Goal: Check status: Check status

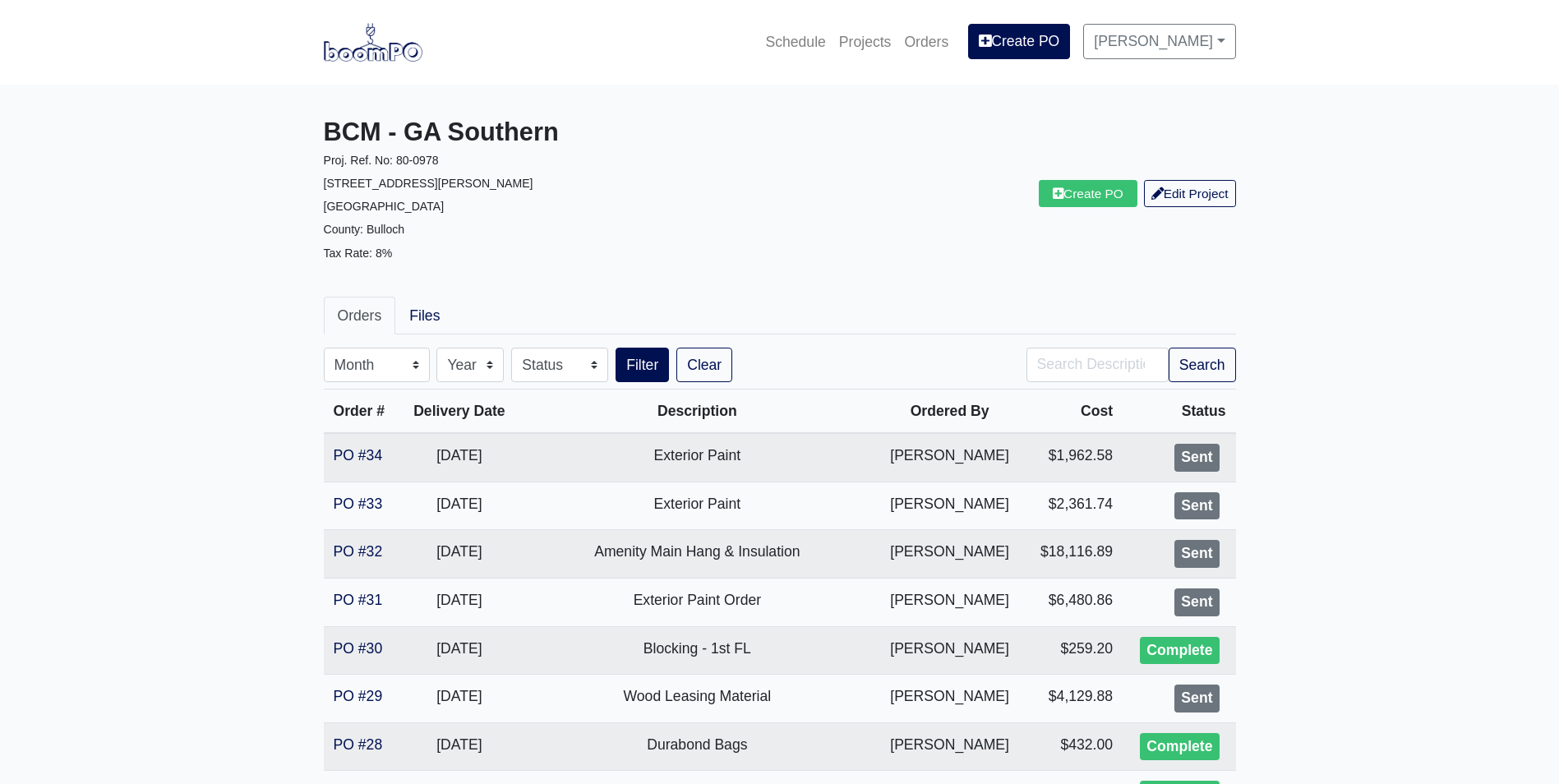
click at [391, 43] on img at bounding box center [373, 41] width 99 height 38
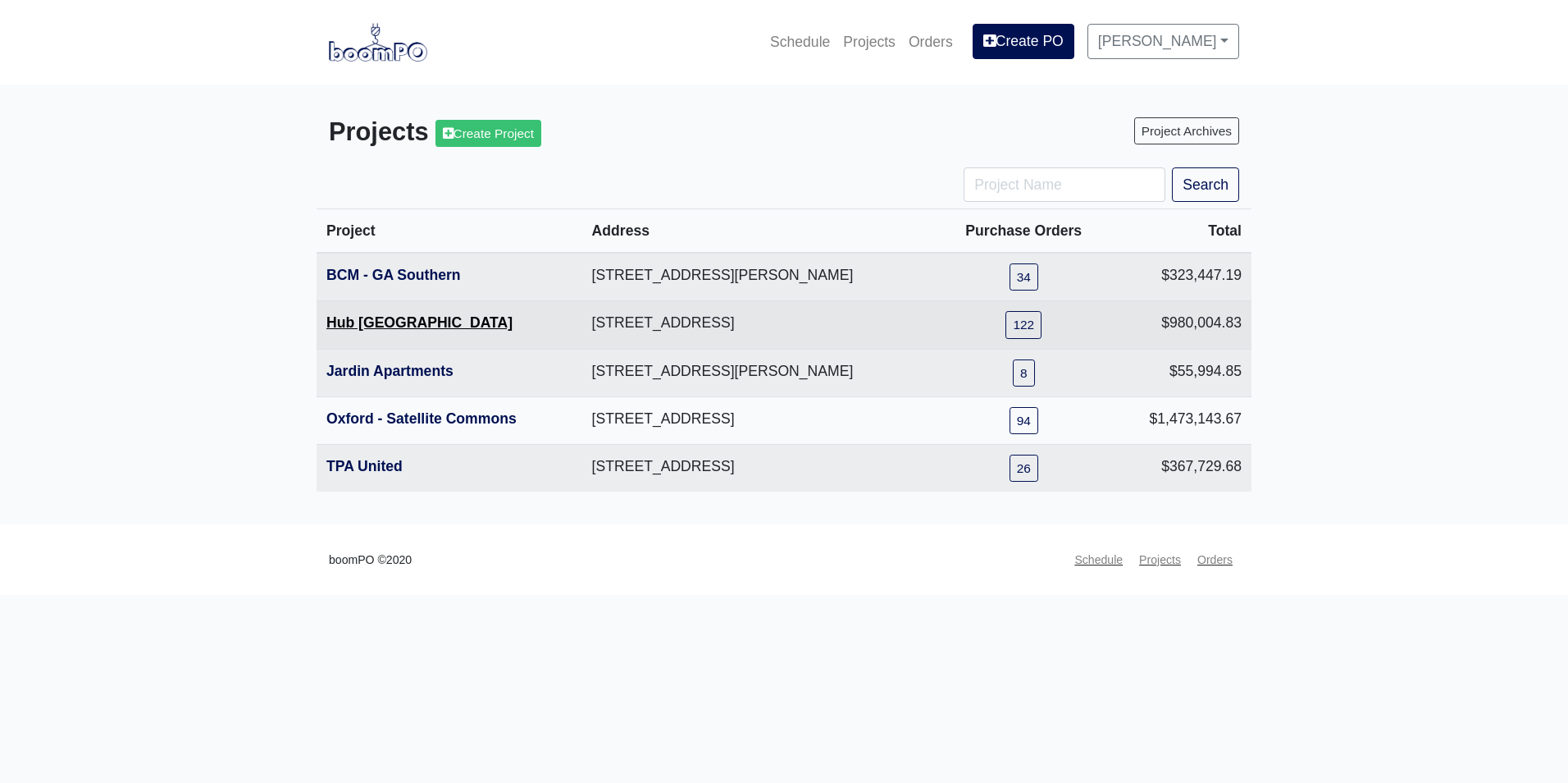
click at [347, 319] on link "Hub [GEOGRAPHIC_DATA]" at bounding box center [420, 322] width 186 height 17
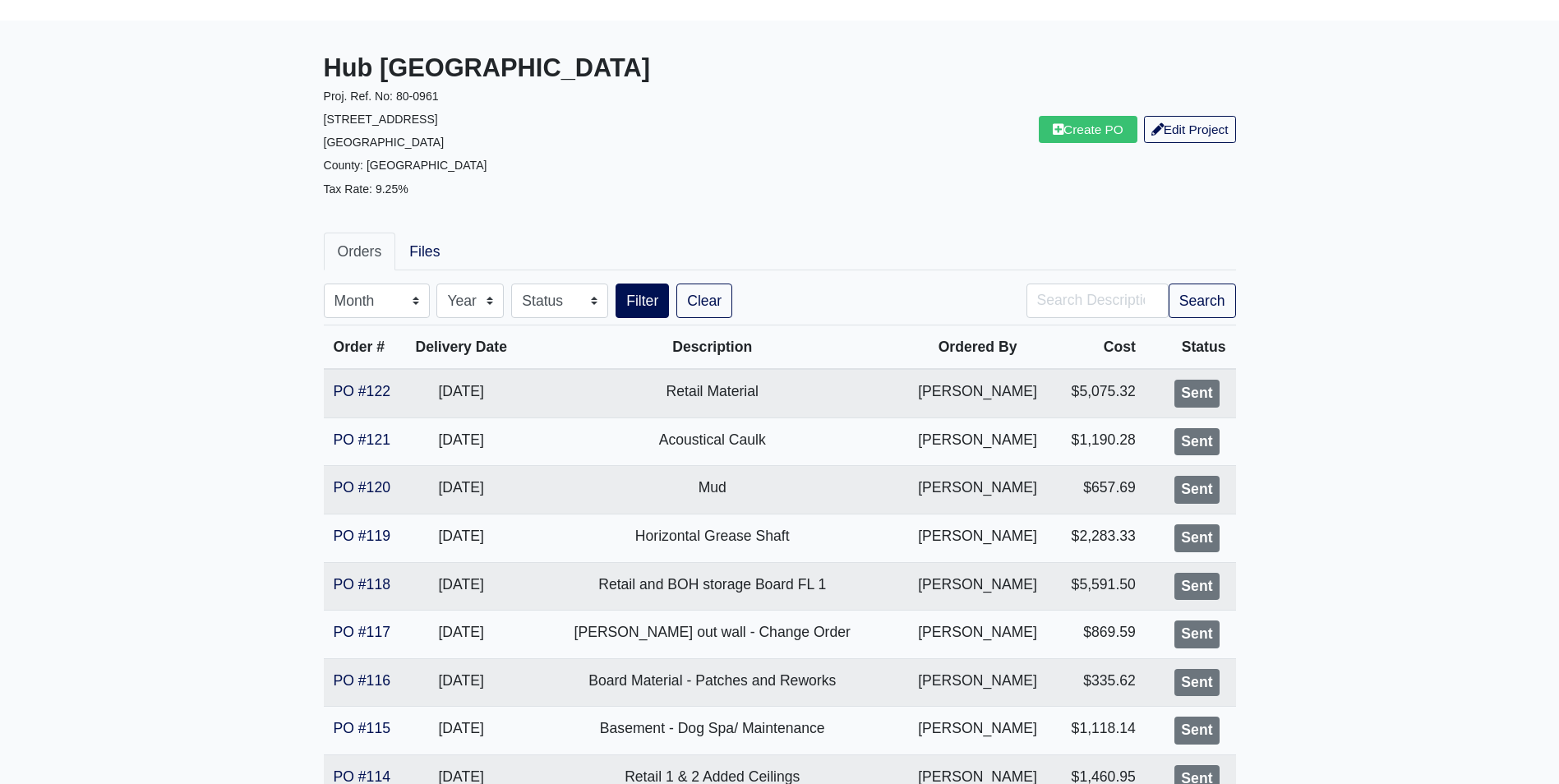
scroll to position [82, 0]
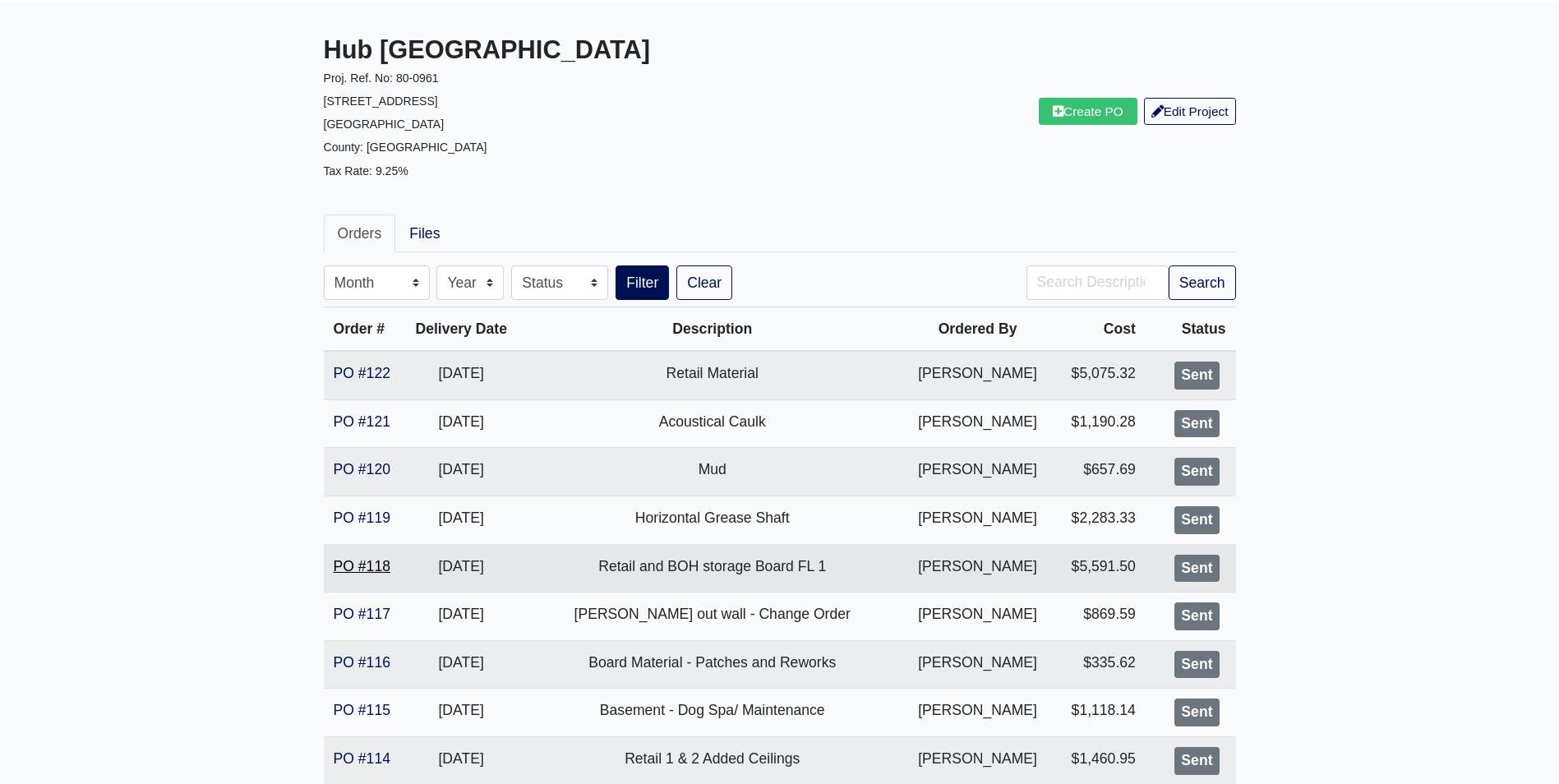
click at [357, 571] on link "PO #118" at bounding box center [362, 565] width 57 height 17
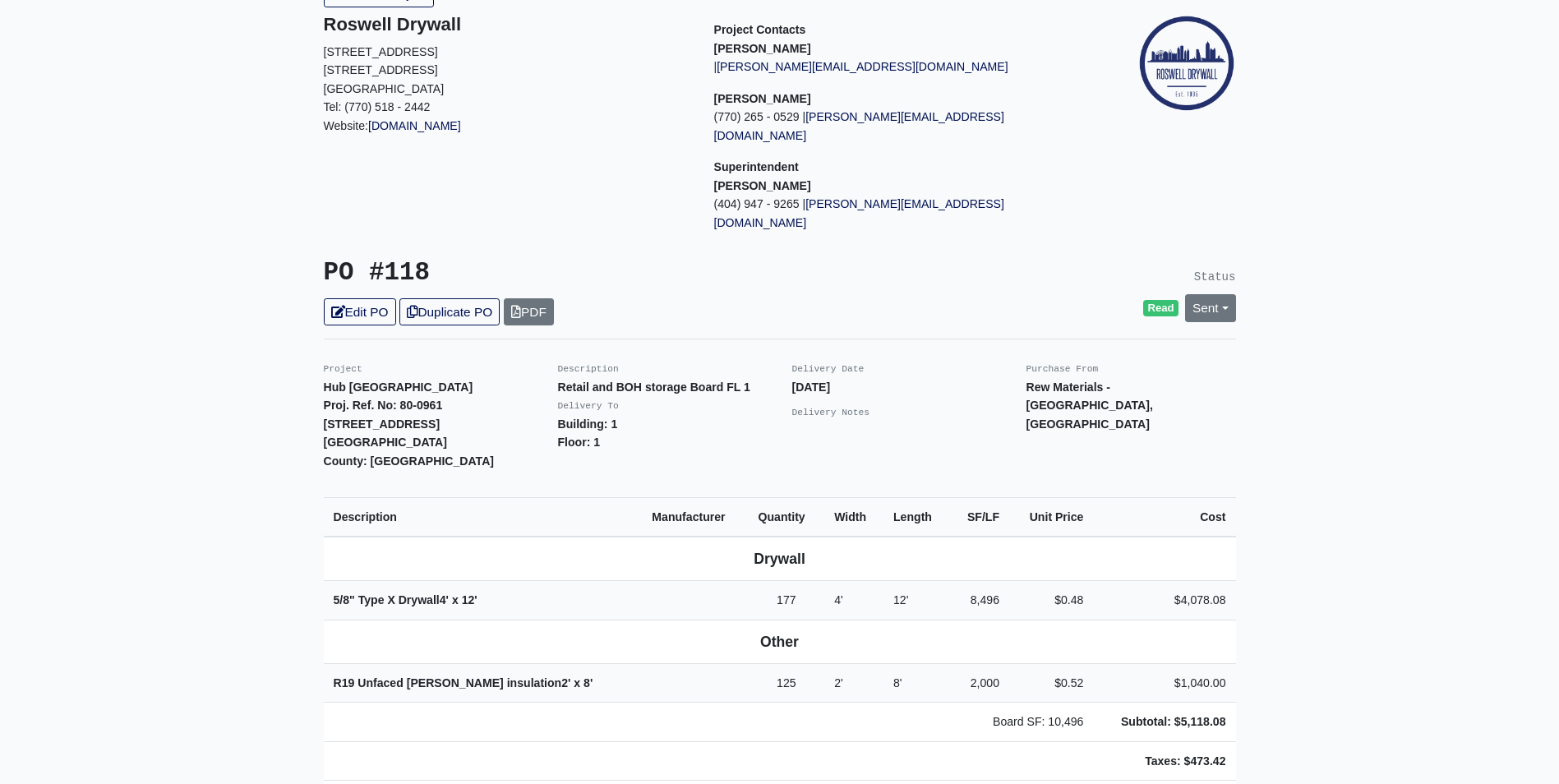
scroll to position [82, 0]
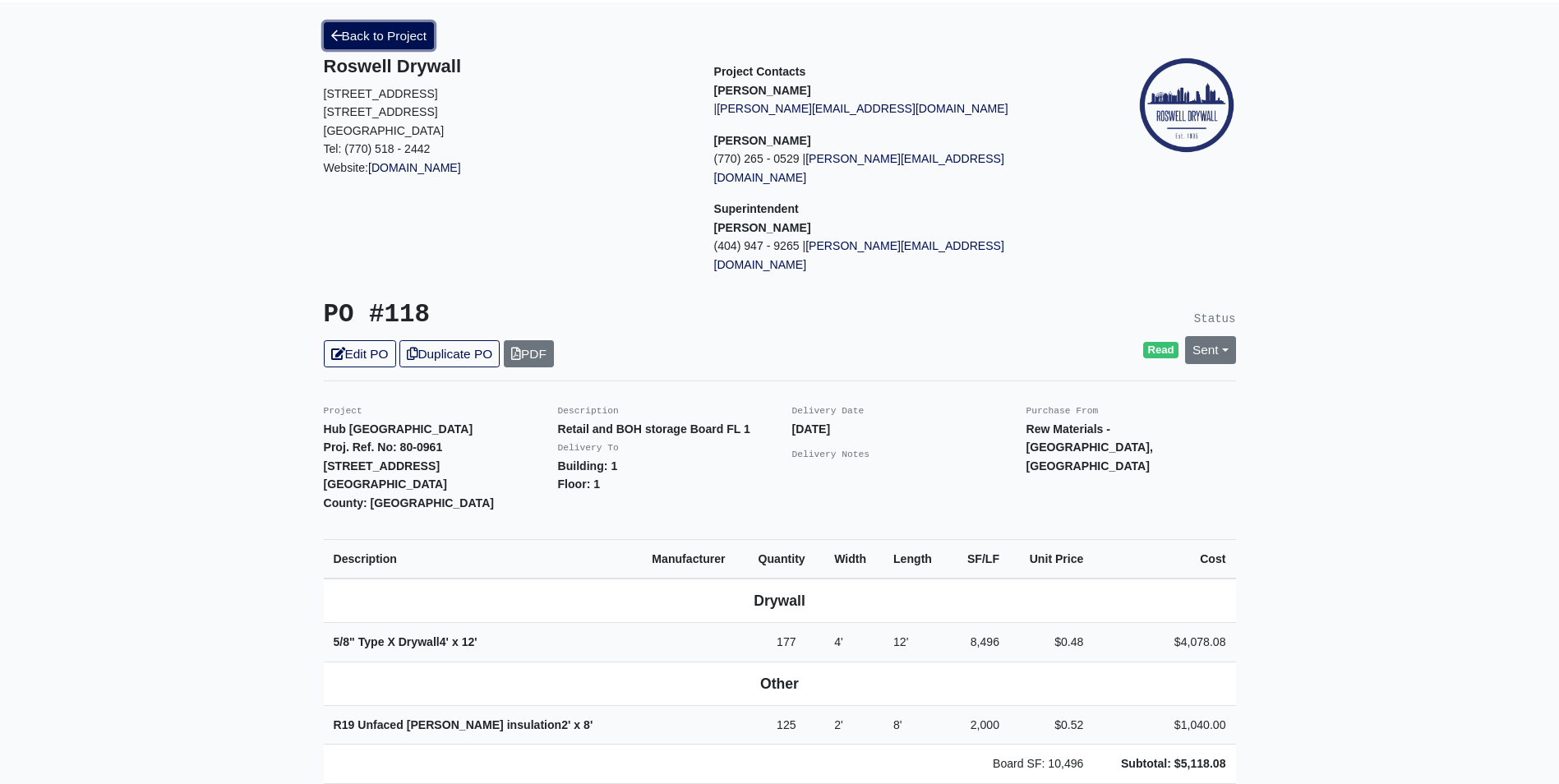
click at [381, 43] on link "Back to Project" at bounding box center [378, 36] width 111 height 27
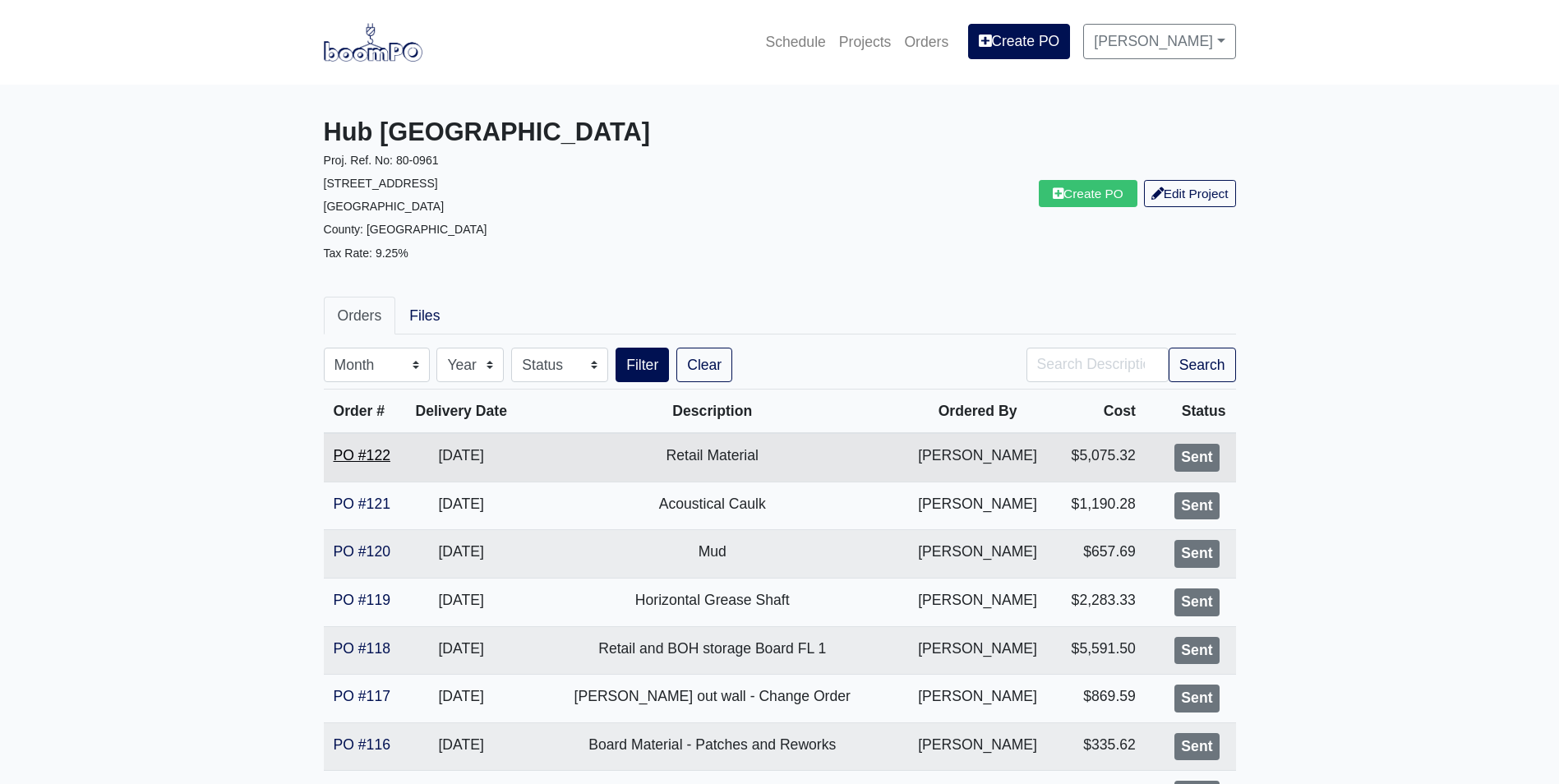
click at [366, 454] on link "PO #122" at bounding box center [362, 455] width 57 height 17
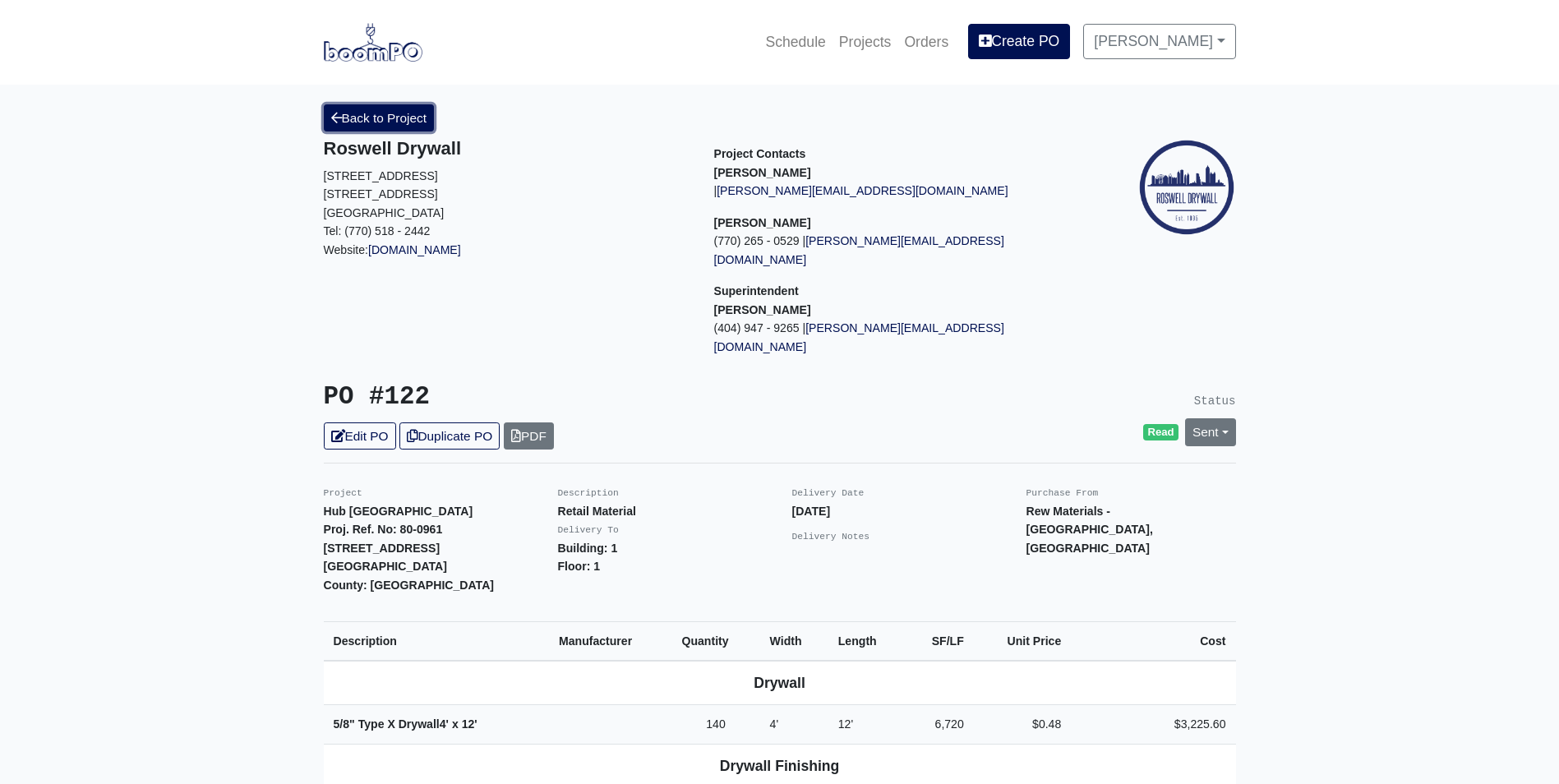
click at [398, 110] on link "Back to Project" at bounding box center [378, 118] width 111 height 27
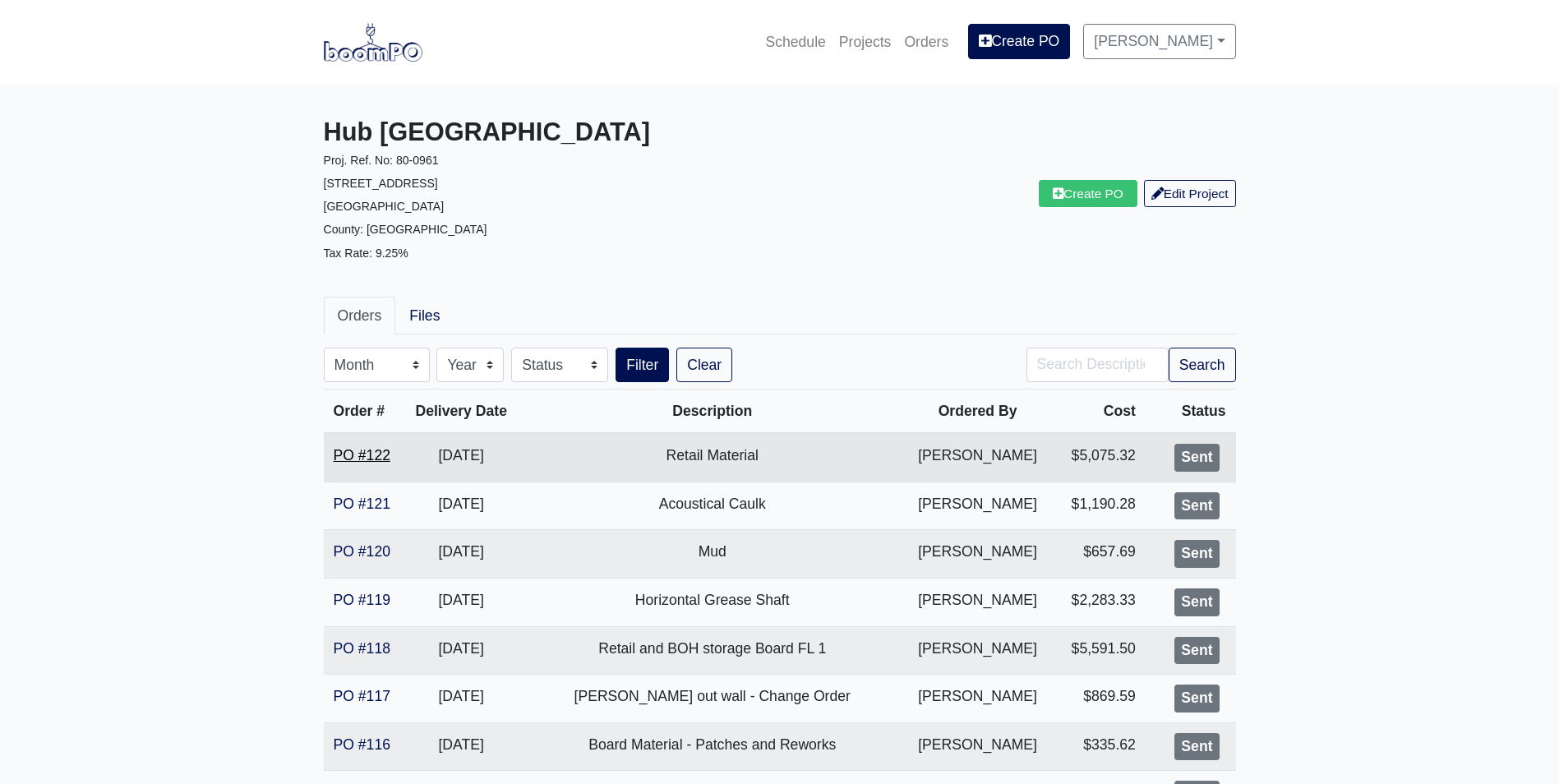
click at [368, 458] on link "PO #122" at bounding box center [362, 455] width 57 height 17
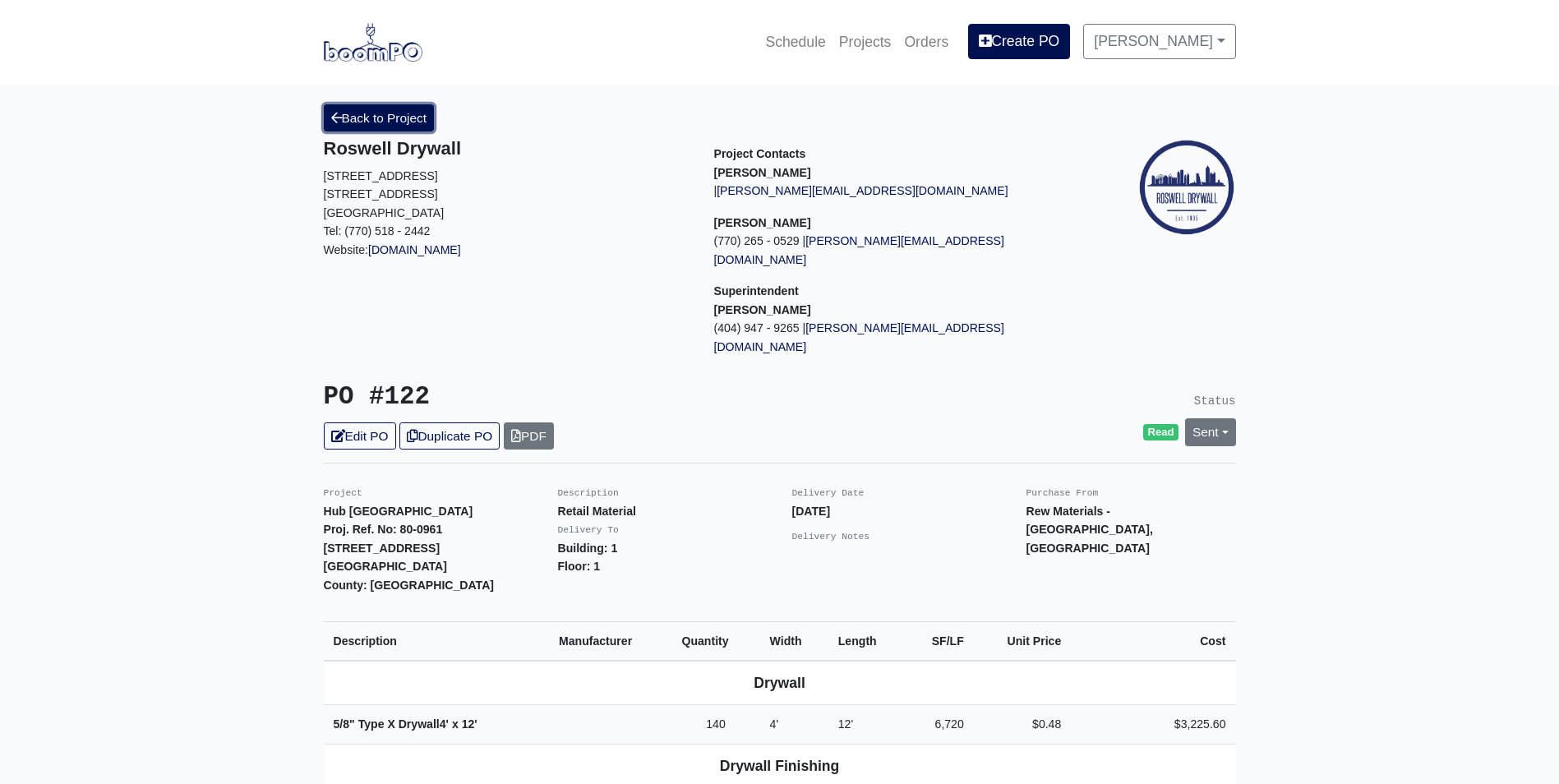
click at [377, 115] on link "Back to Project" at bounding box center [378, 118] width 111 height 27
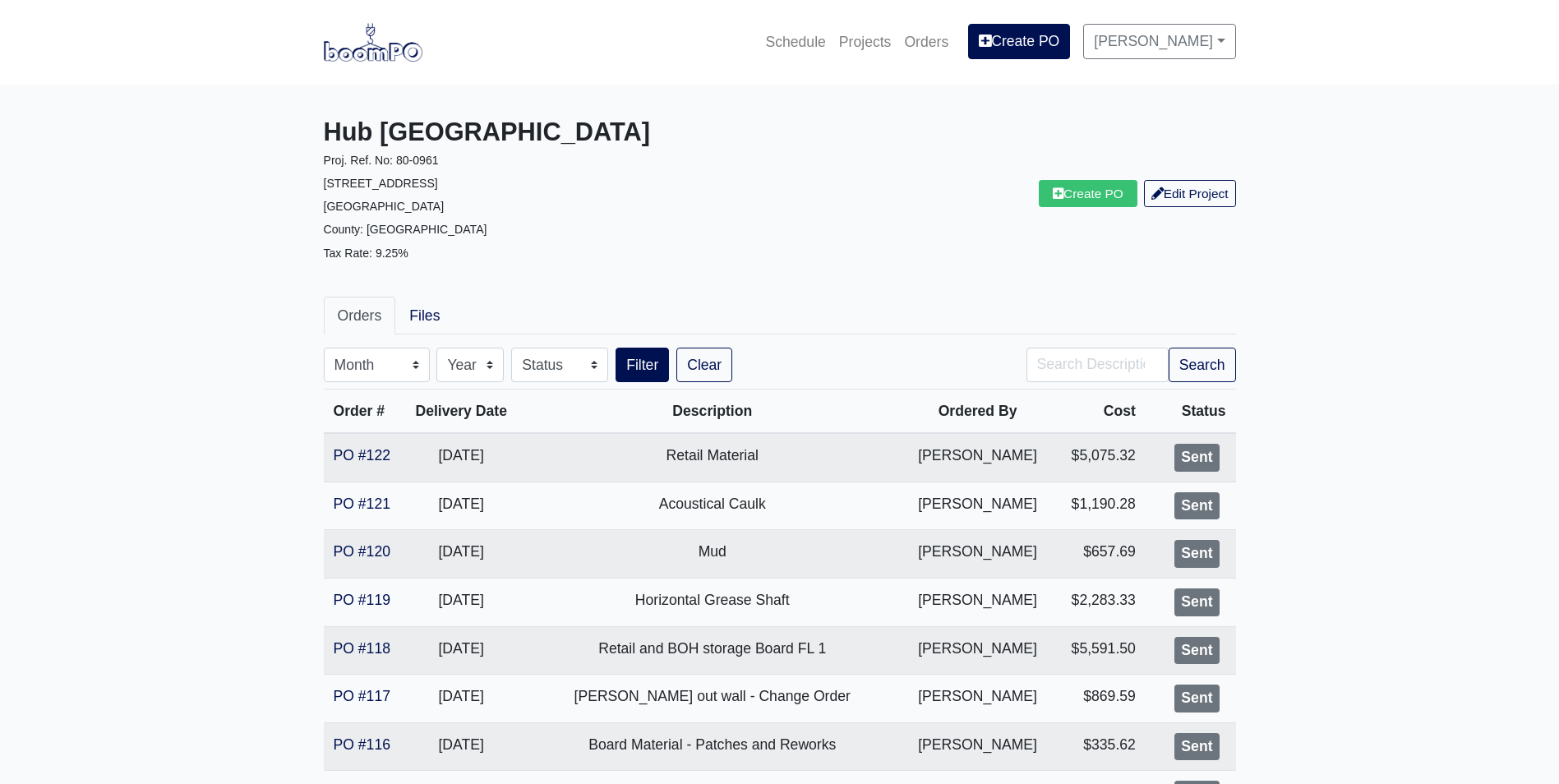
click at [361, 458] on link "PO #122" at bounding box center [362, 455] width 57 height 17
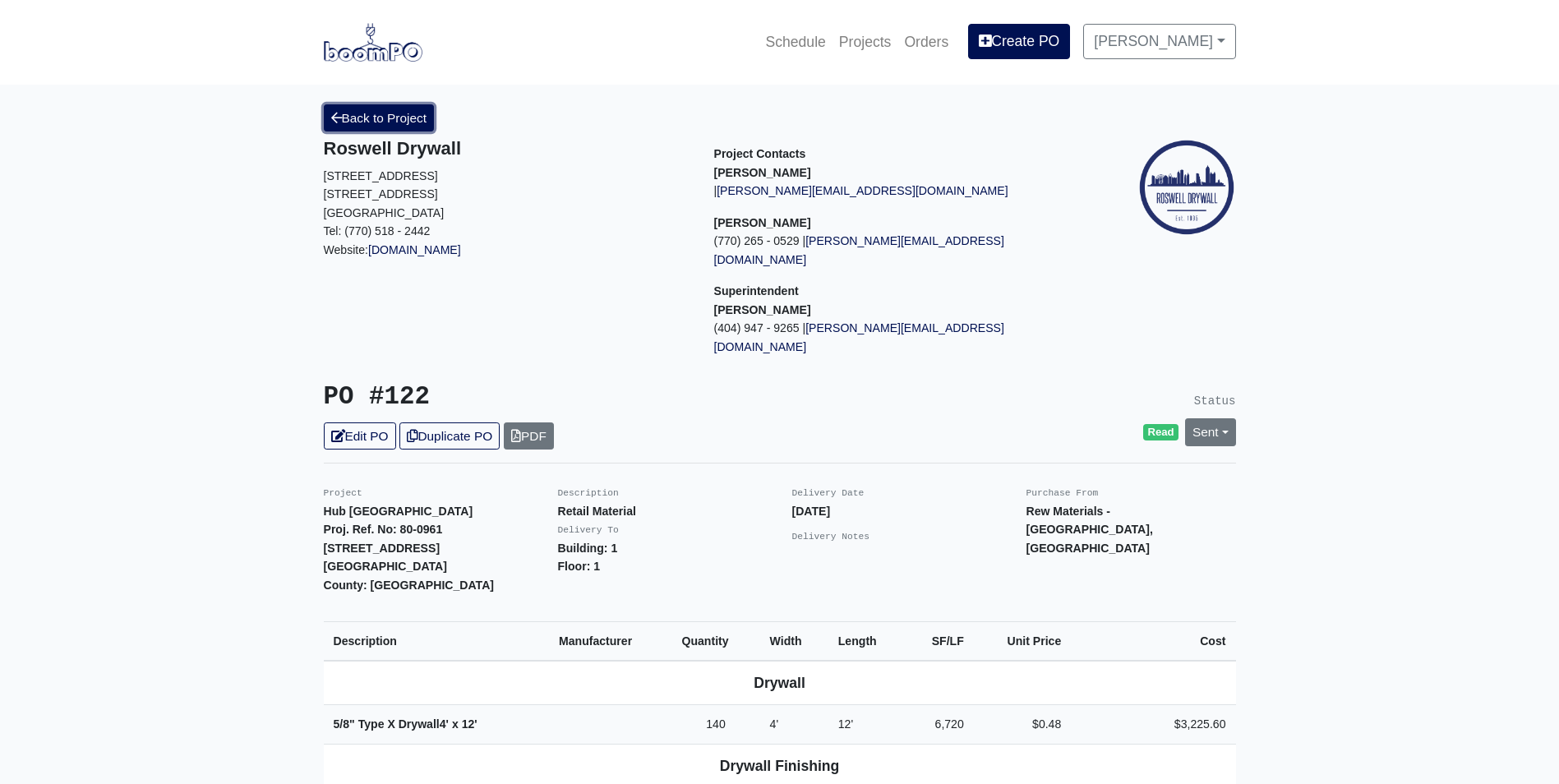
click at [402, 114] on link "Back to Project" at bounding box center [378, 118] width 111 height 27
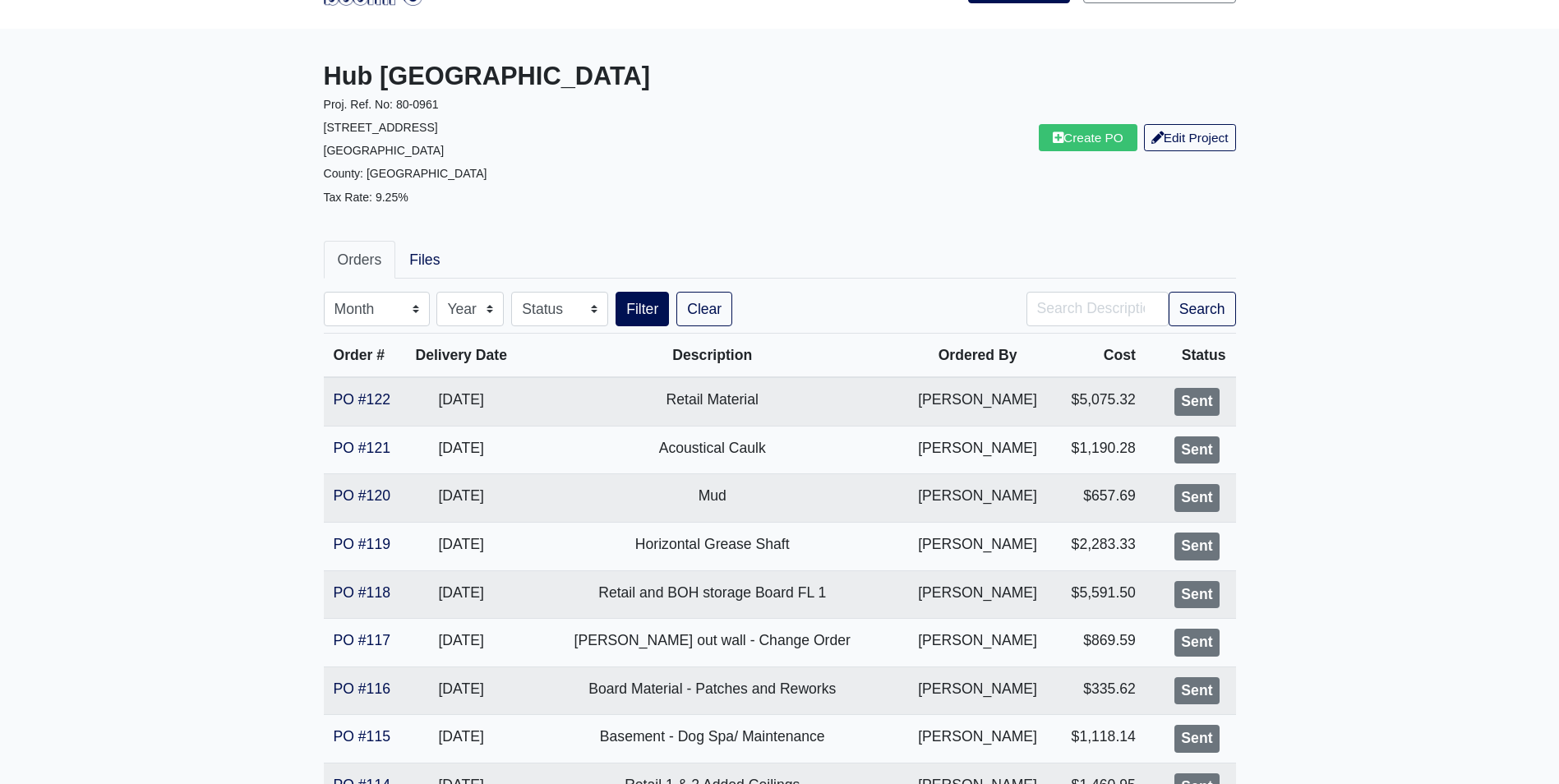
scroll to position [82, 0]
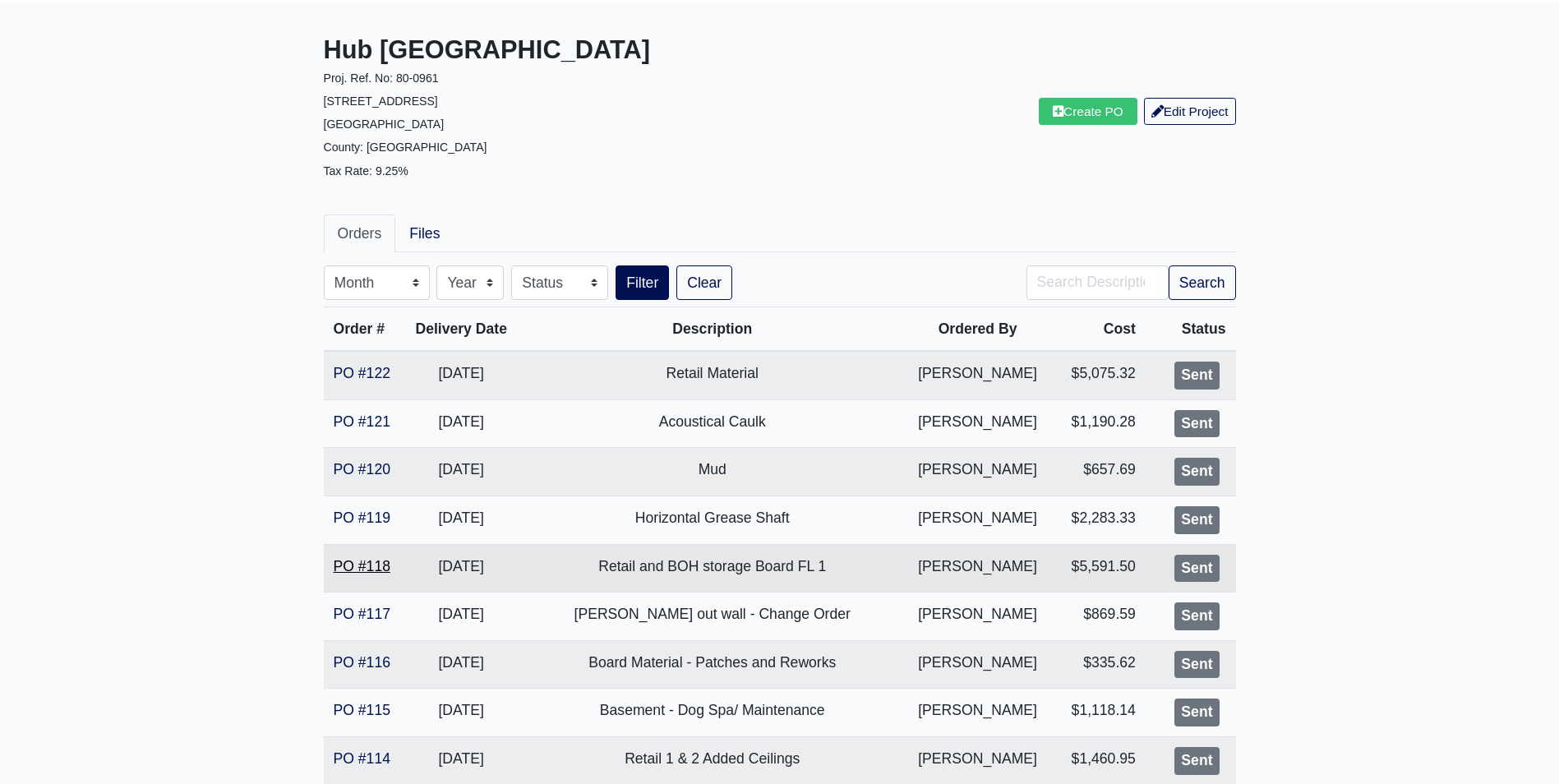
click at [364, 559] on link "PO #118" at bounding box center [362, 565] width 57 height 17
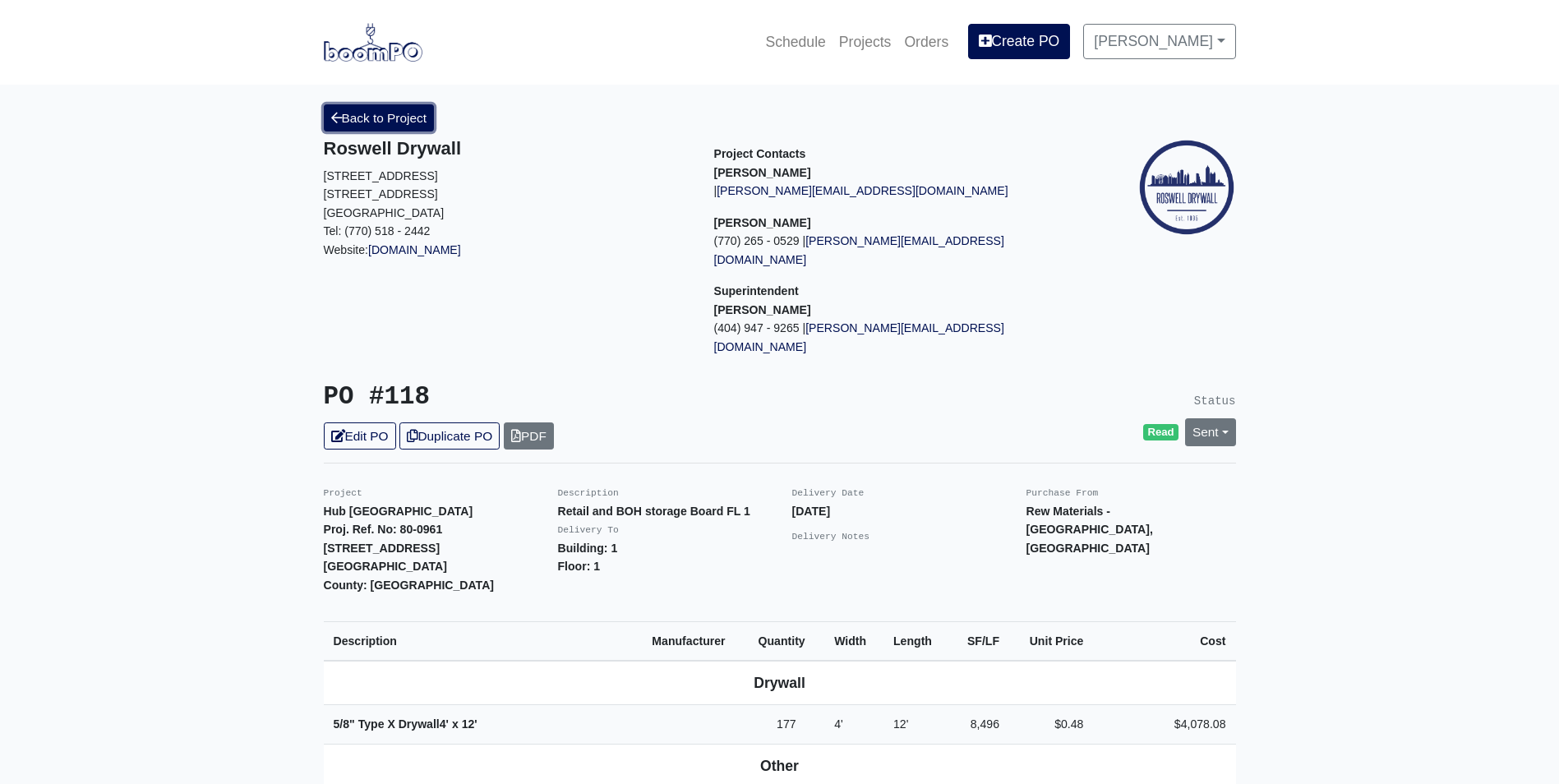
click at [364, 119] on link "Back to Project" at bounding box center [378, 118] width 111 height 27
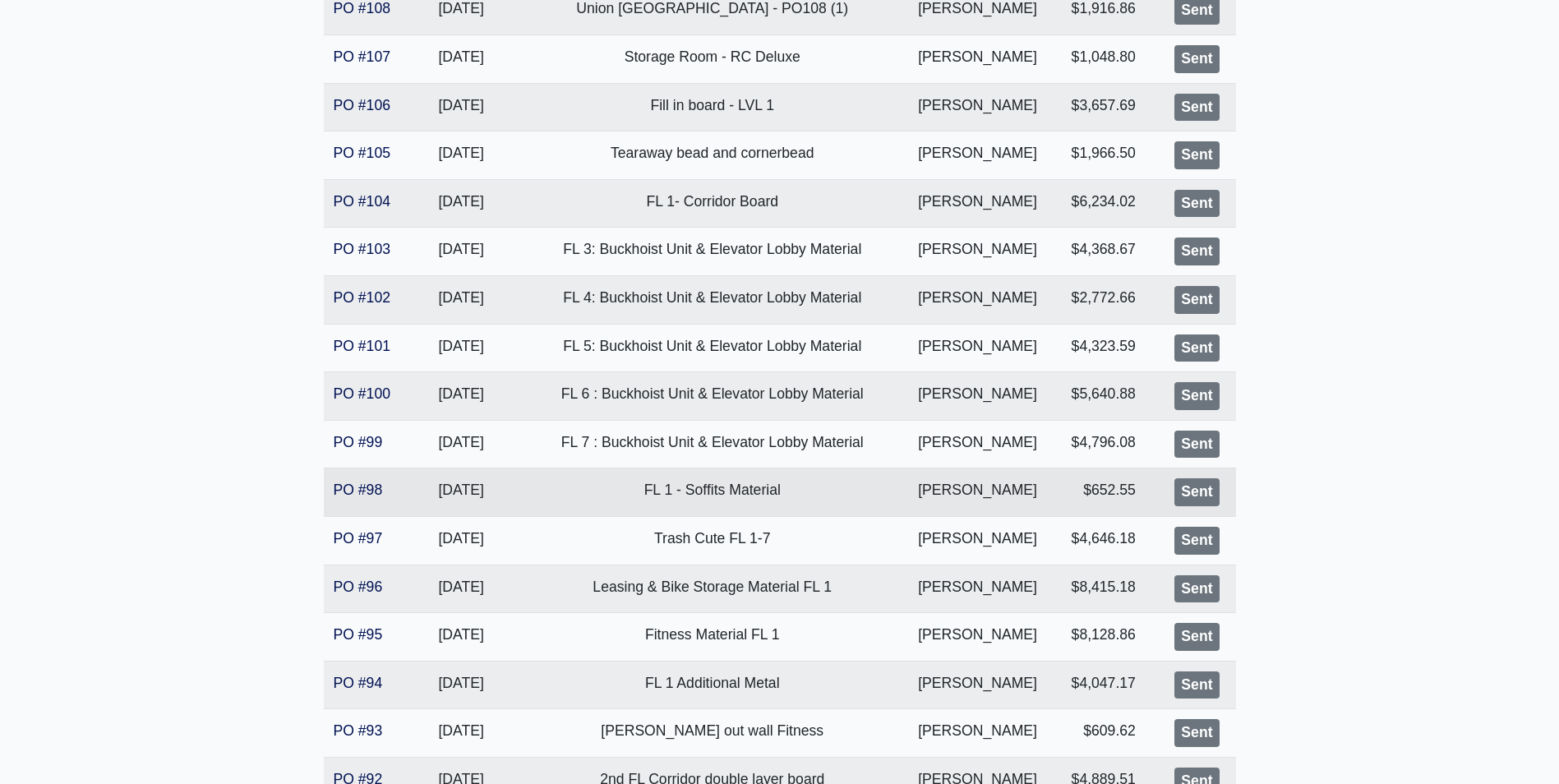
scroll to position [1150, 0]
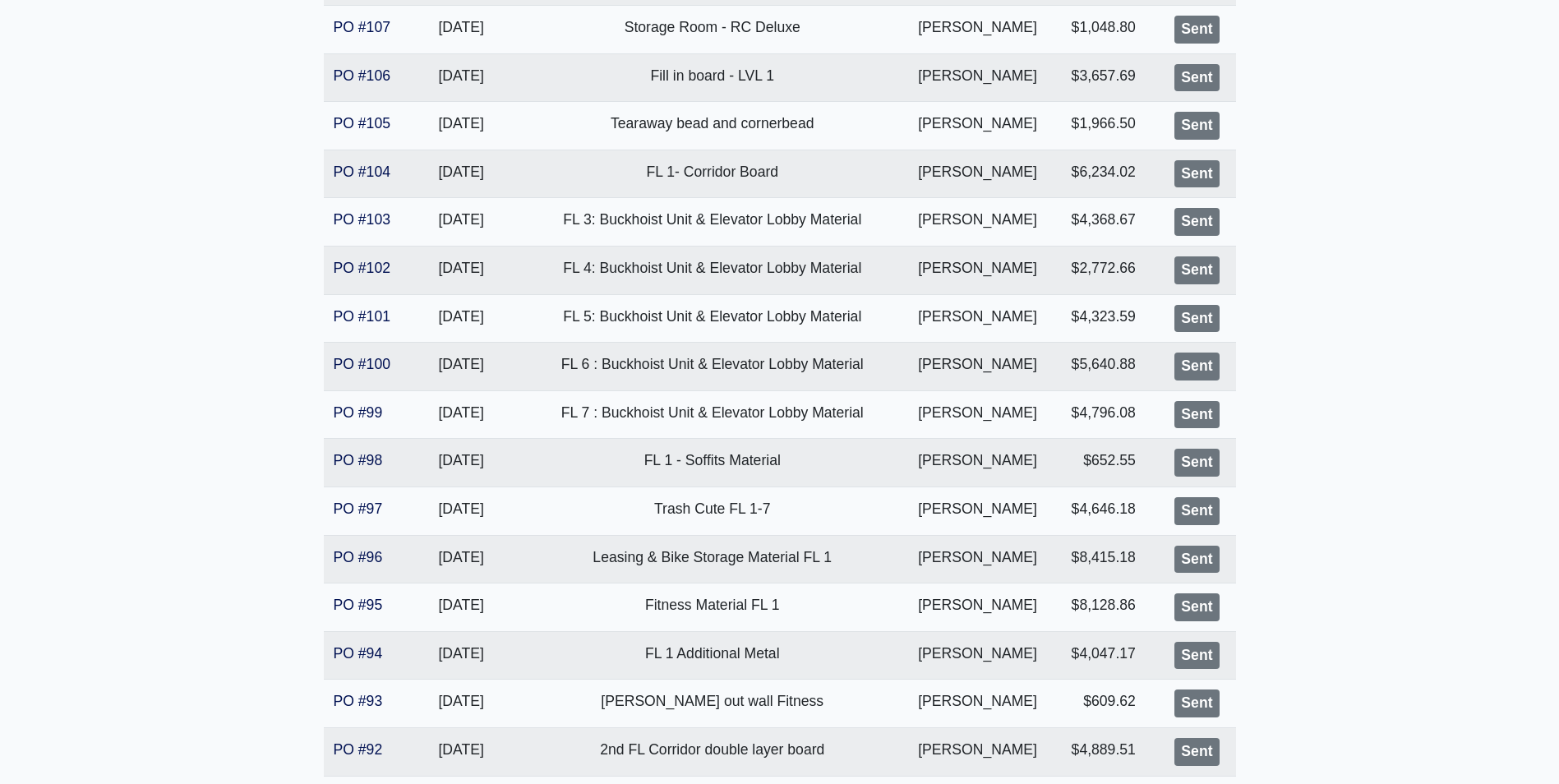
click at [195, 498] on main "Hub Knoxville Proj. Ref. No: 80-0961 [STREET_ADDRESS]: Knox Tax Rate: 9.25% Cre…" at bounding box center [780, 379] width 1559 height 2890
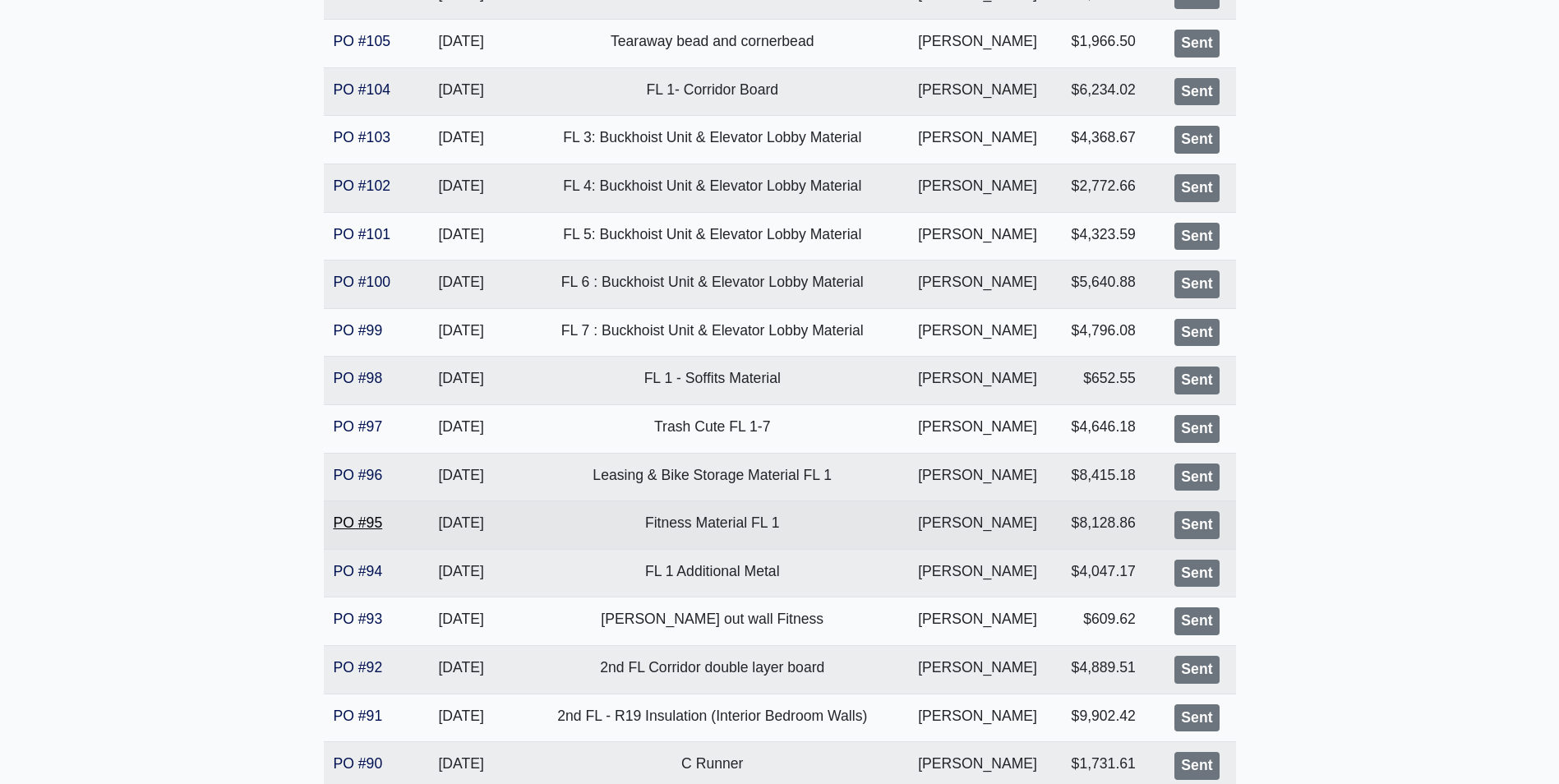
click at [346, 525] on link "PO #95" at bounding box center [358, 522] width 49 height 17
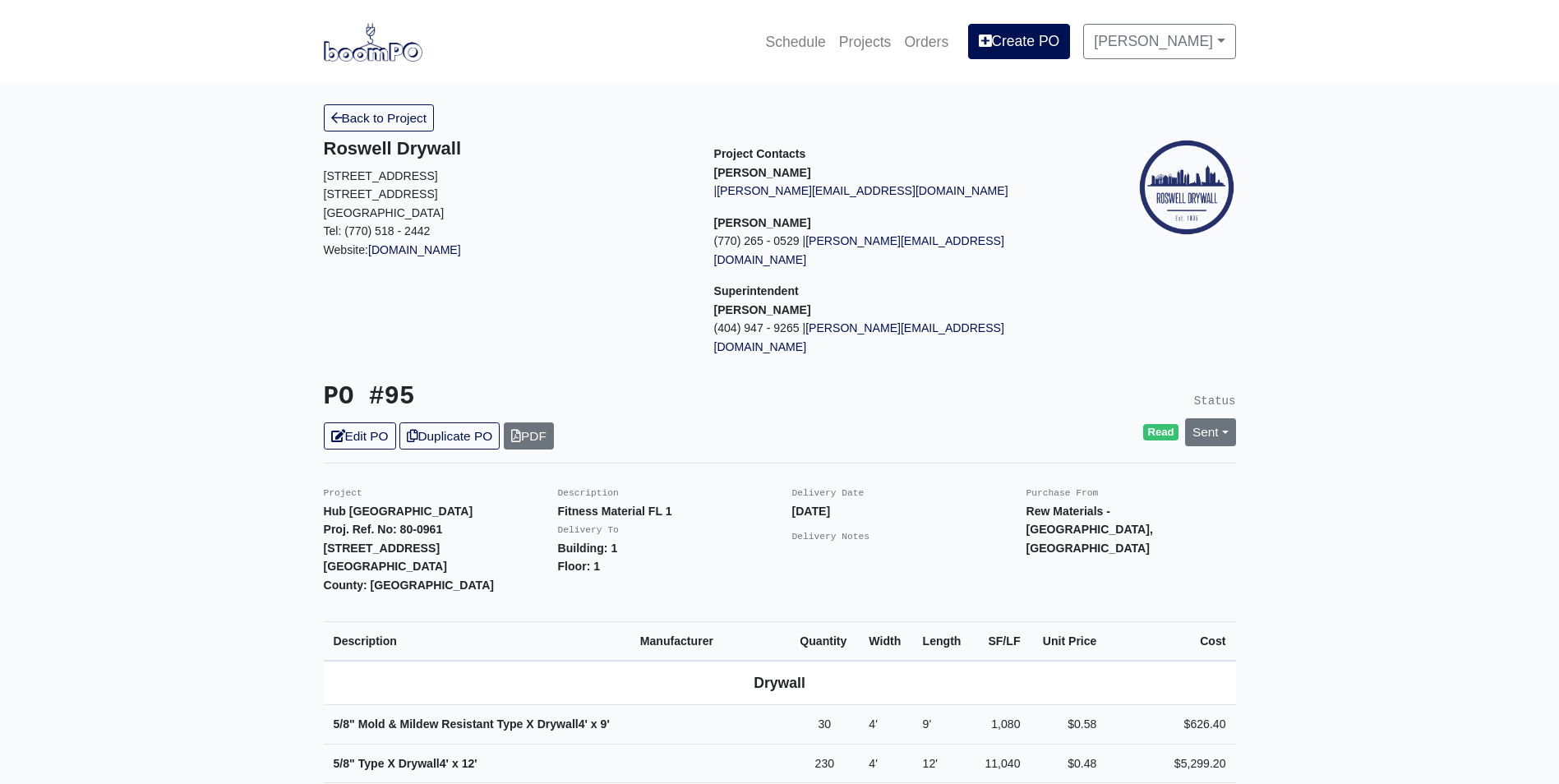
click at [388, 113] on link "Back to Project" at bounding box center [378, 118] width 111 height 27
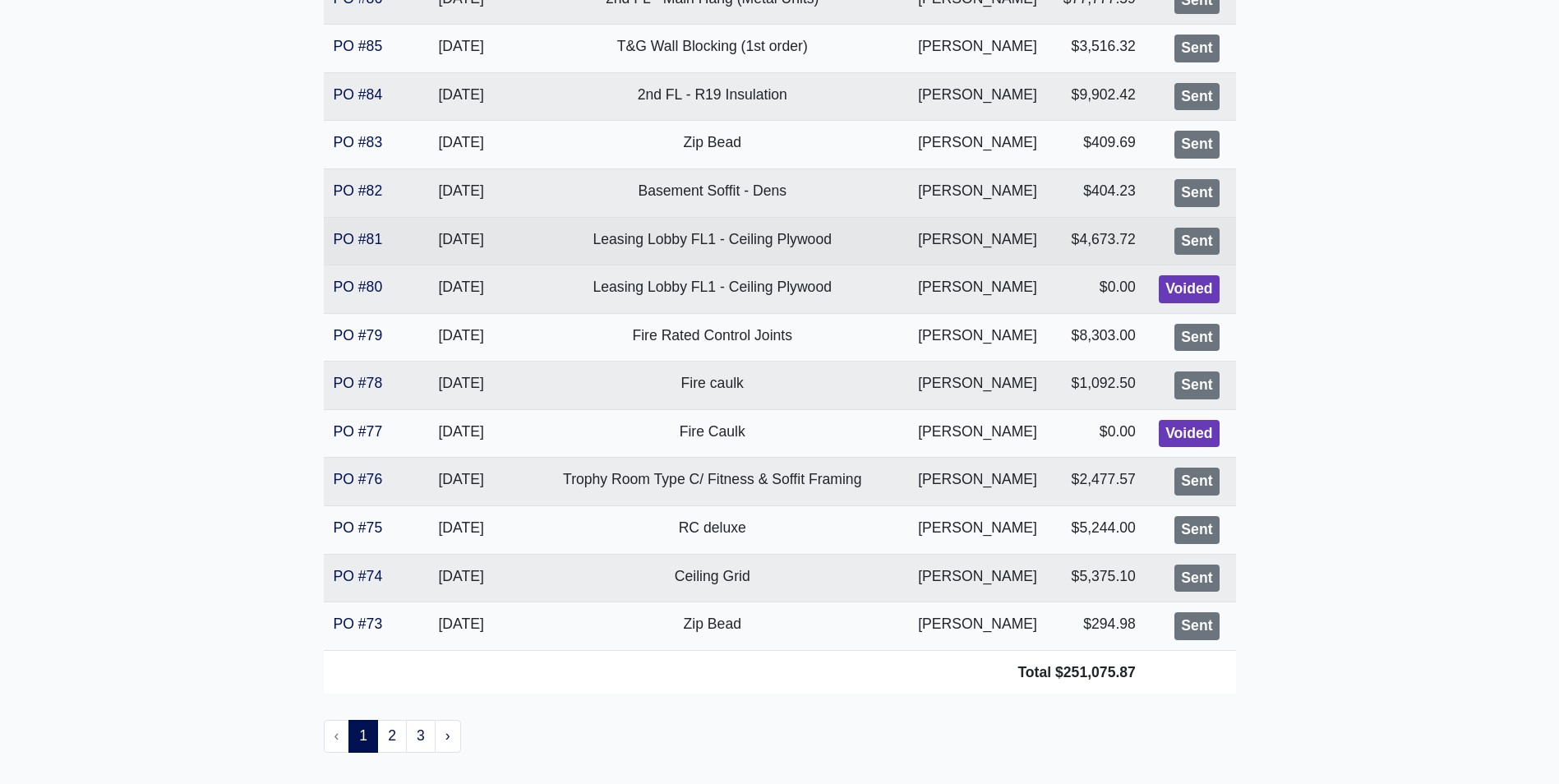
scroll to position [2218, 0]
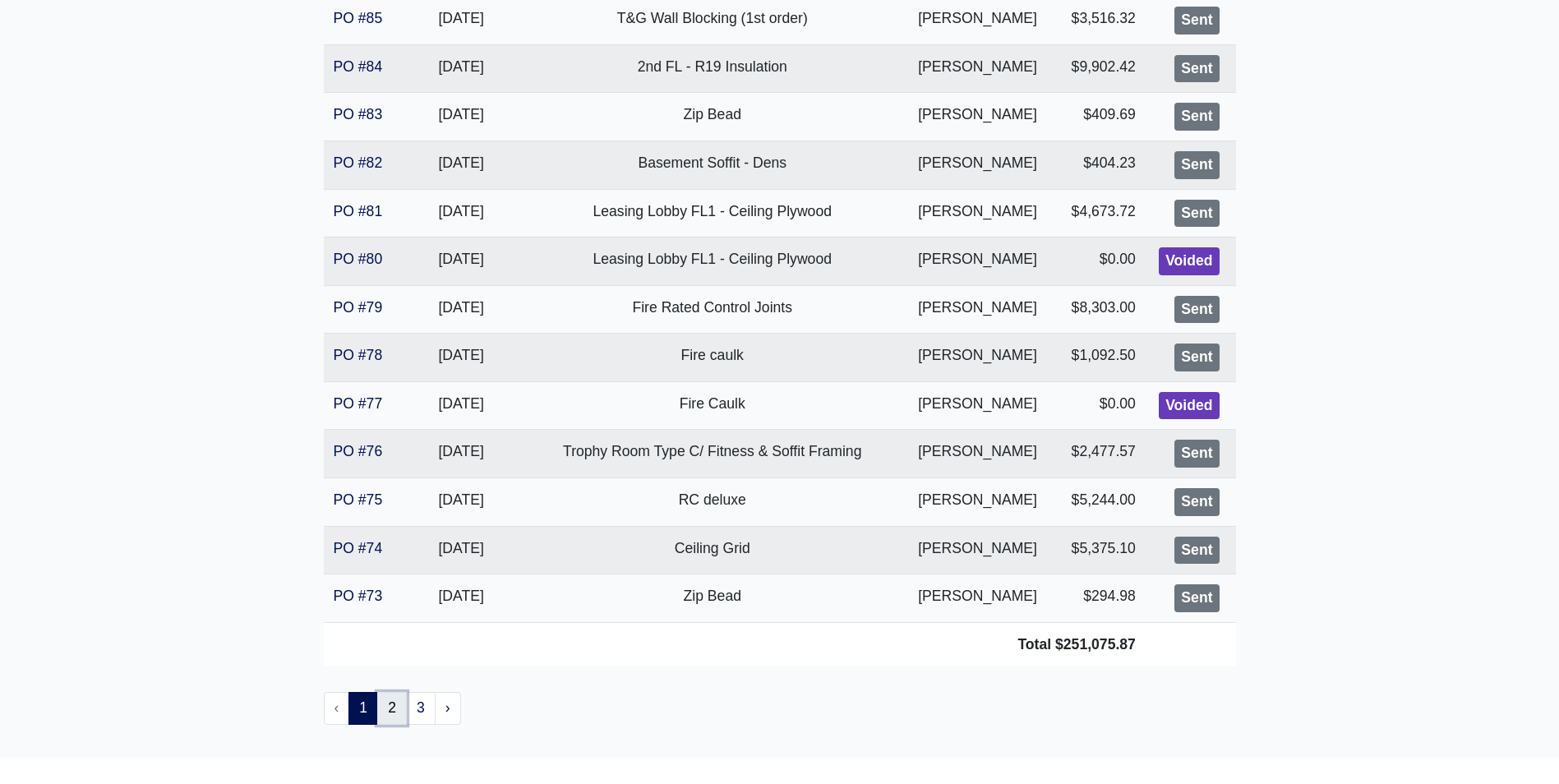
click at [387, 706] on link "2" at bounding box center [392, 709] width 29 height 33
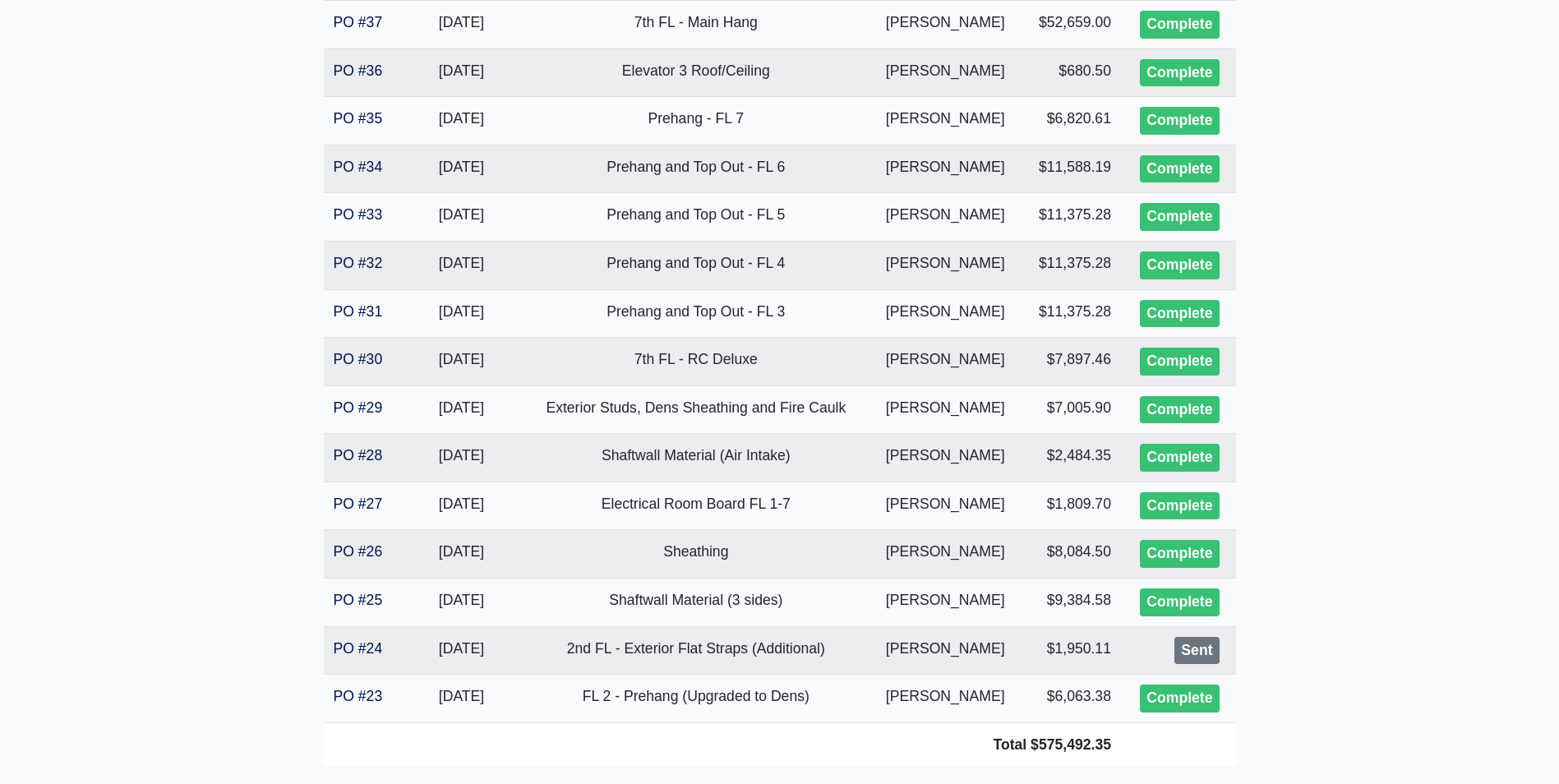
scroll to position [2218, 0]
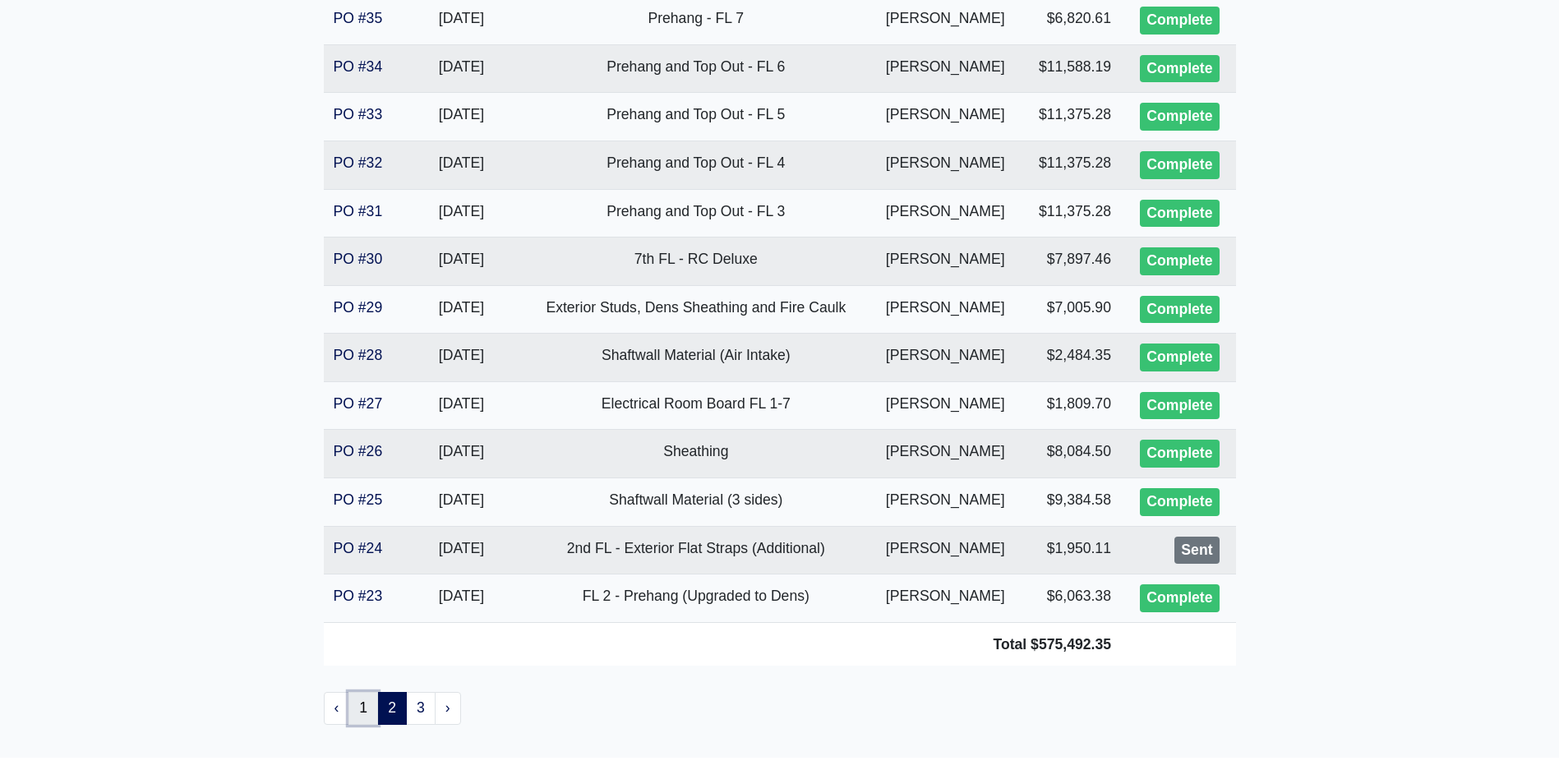
click at [372, 706] on link "1" at bounding box center [363, 709] width 29 height 33
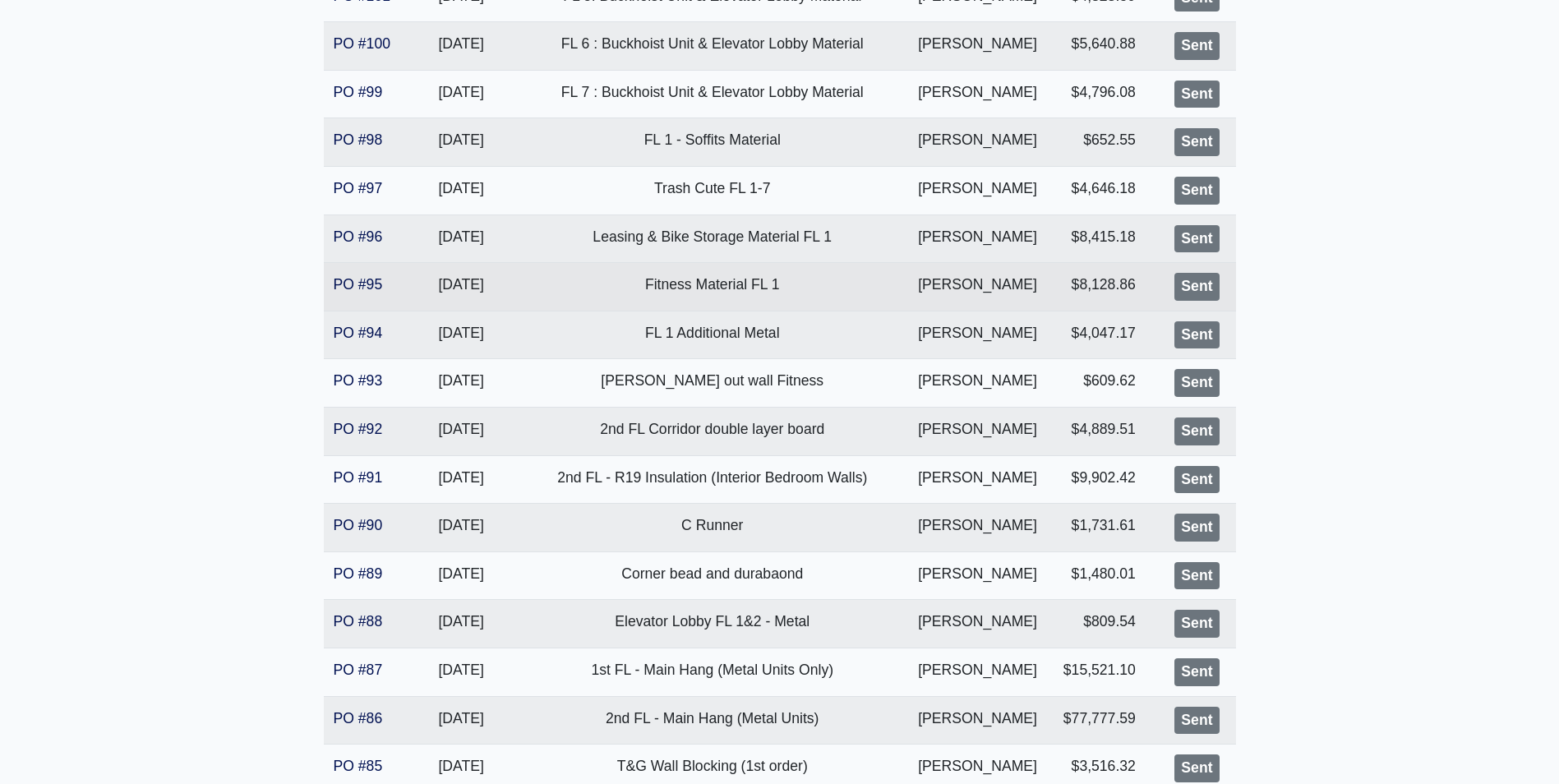
scroll to position [1442, 0]
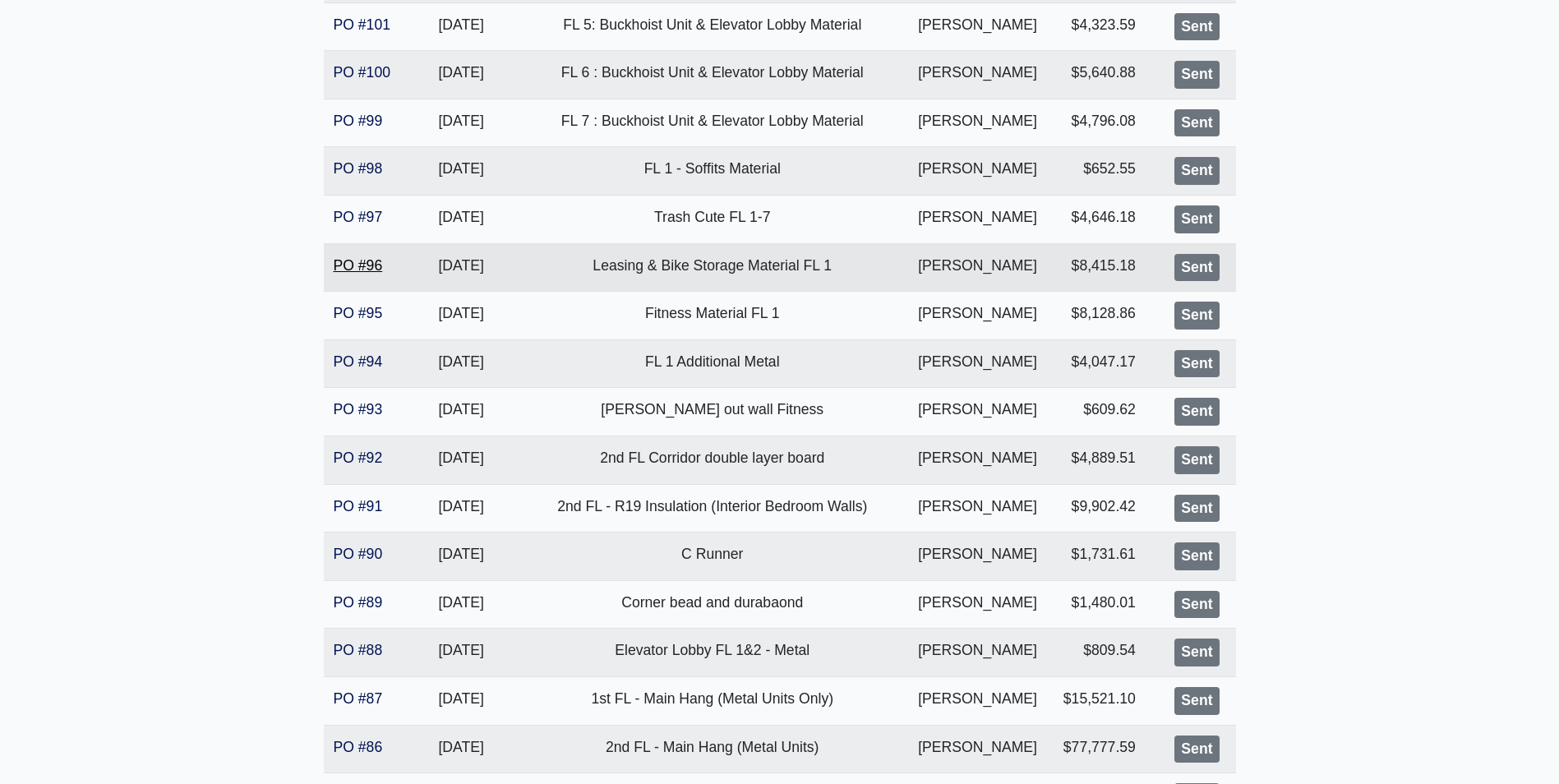
click at [353, 265] on link "PO #96" at bounding box center [358, 265] width 49 height 17
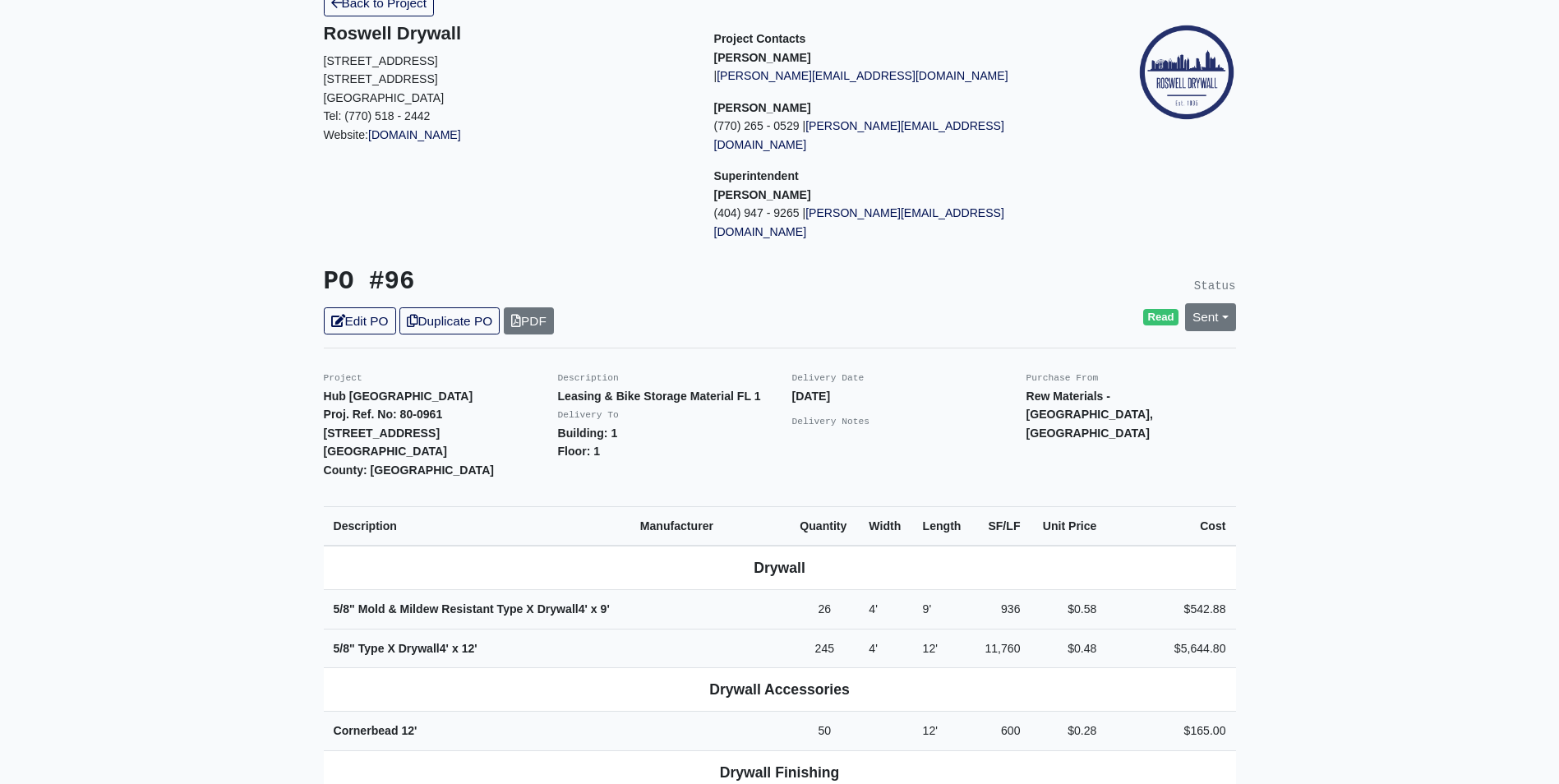
scroll to position [82, 0]
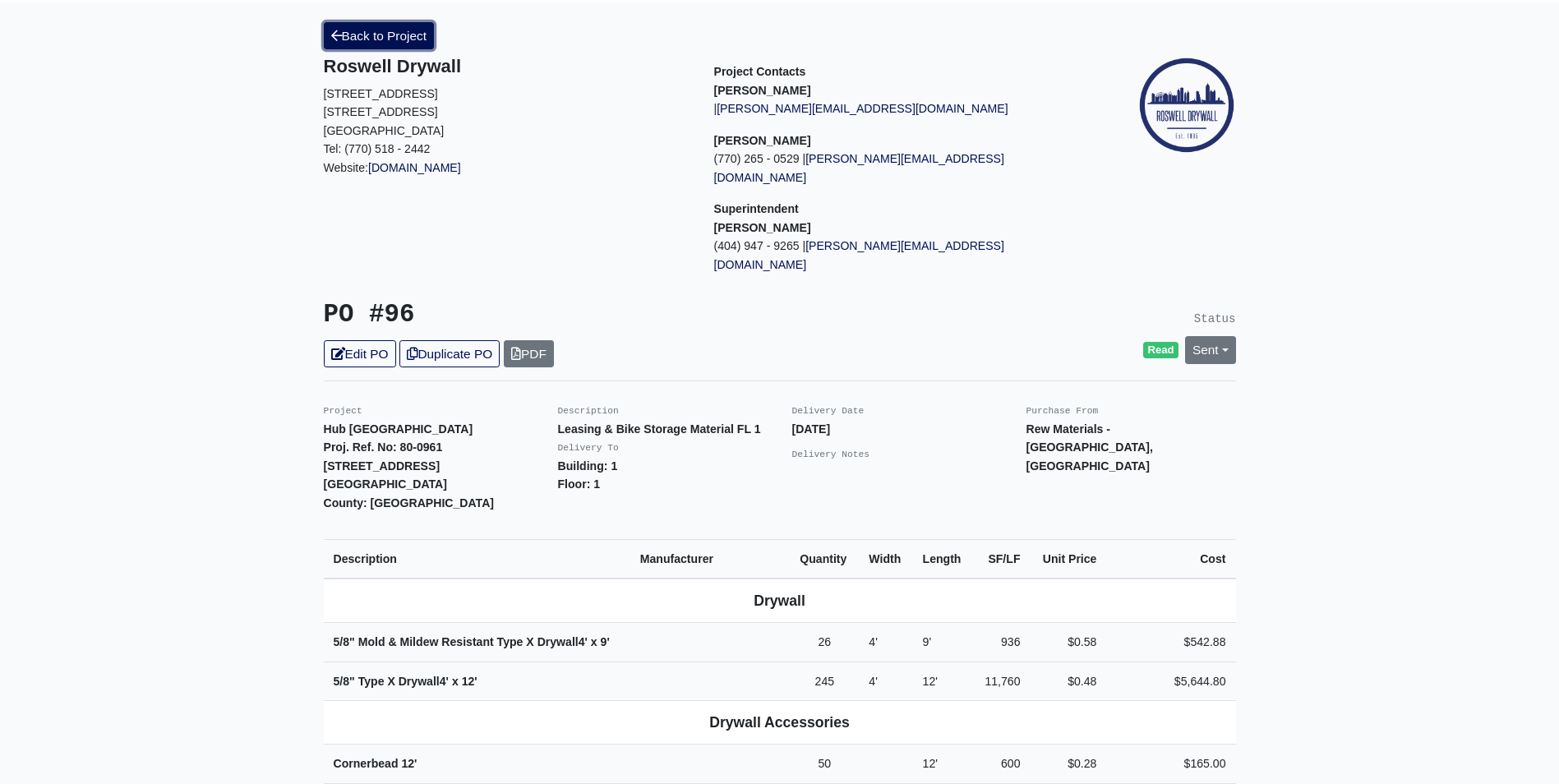
click at [373, 41] on link "Back to Project" at bounding box center [378, 36] width 111 height 27
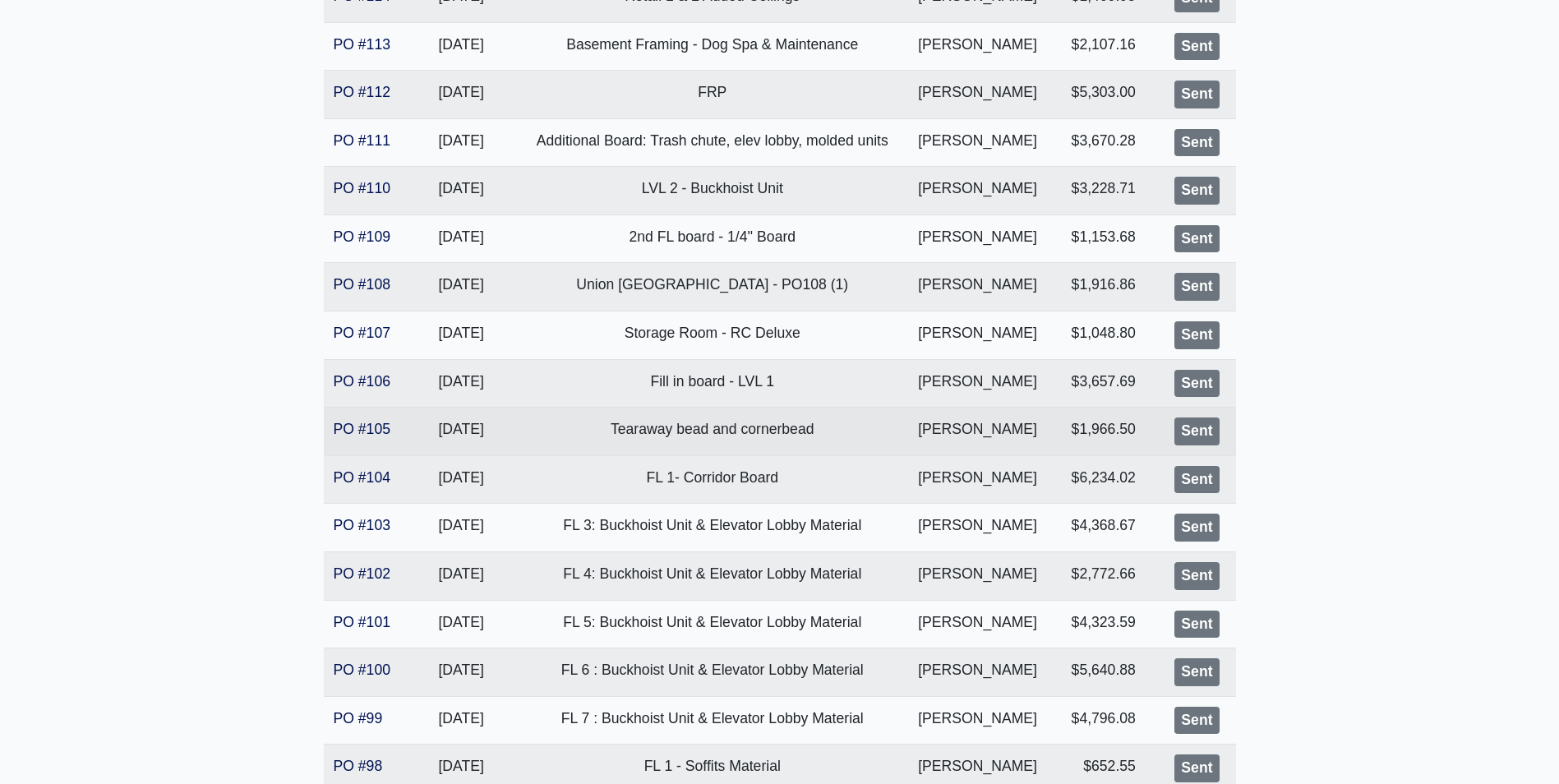
scroll to position [821, 0]
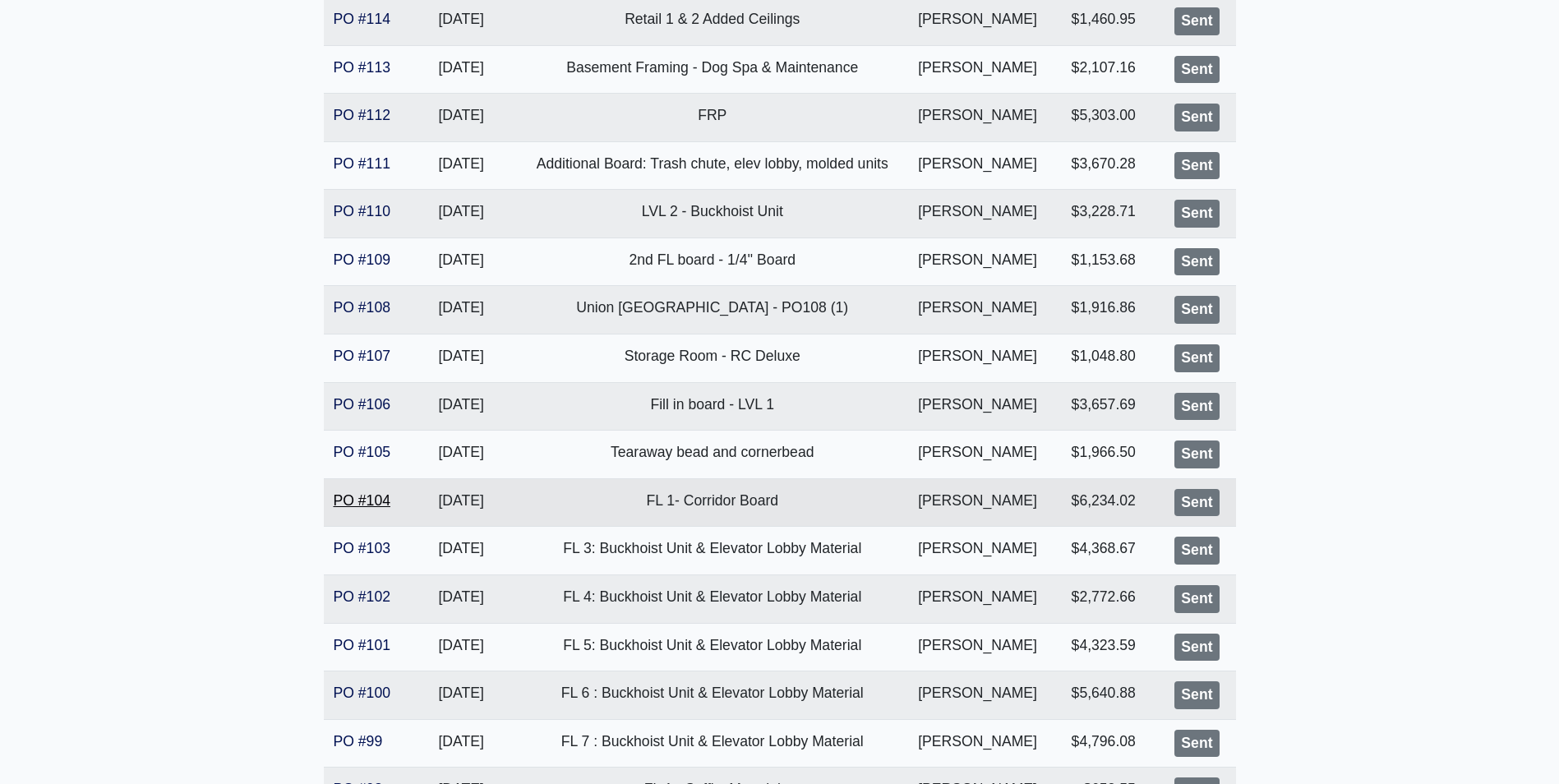
click at [343, 505] on link "PO #104" at bounding box center [362, 500] width 57 height 17
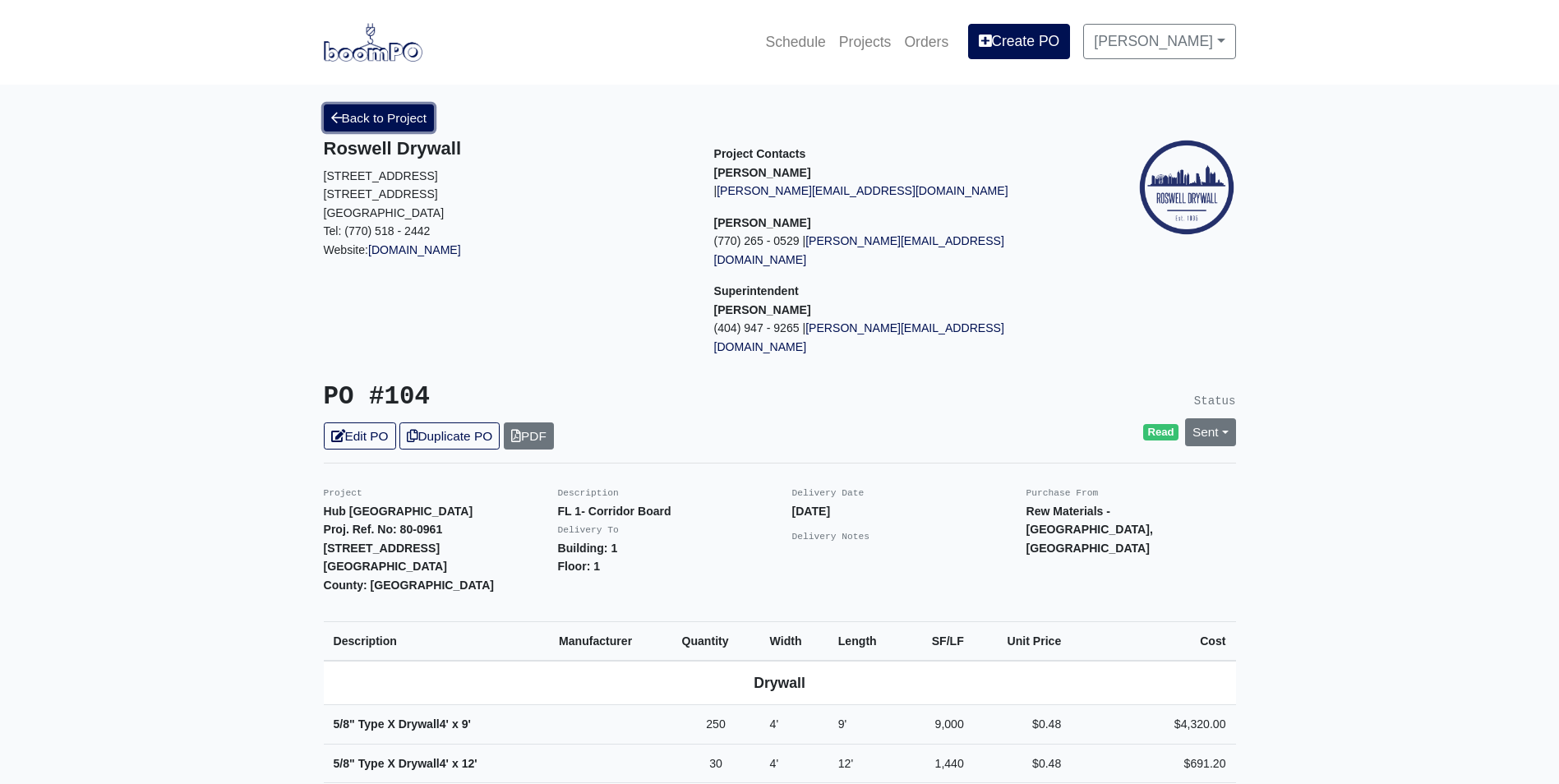
click at [417, 117] on link "Back to Project" at bounding box center [378, 118] width 111 height 27
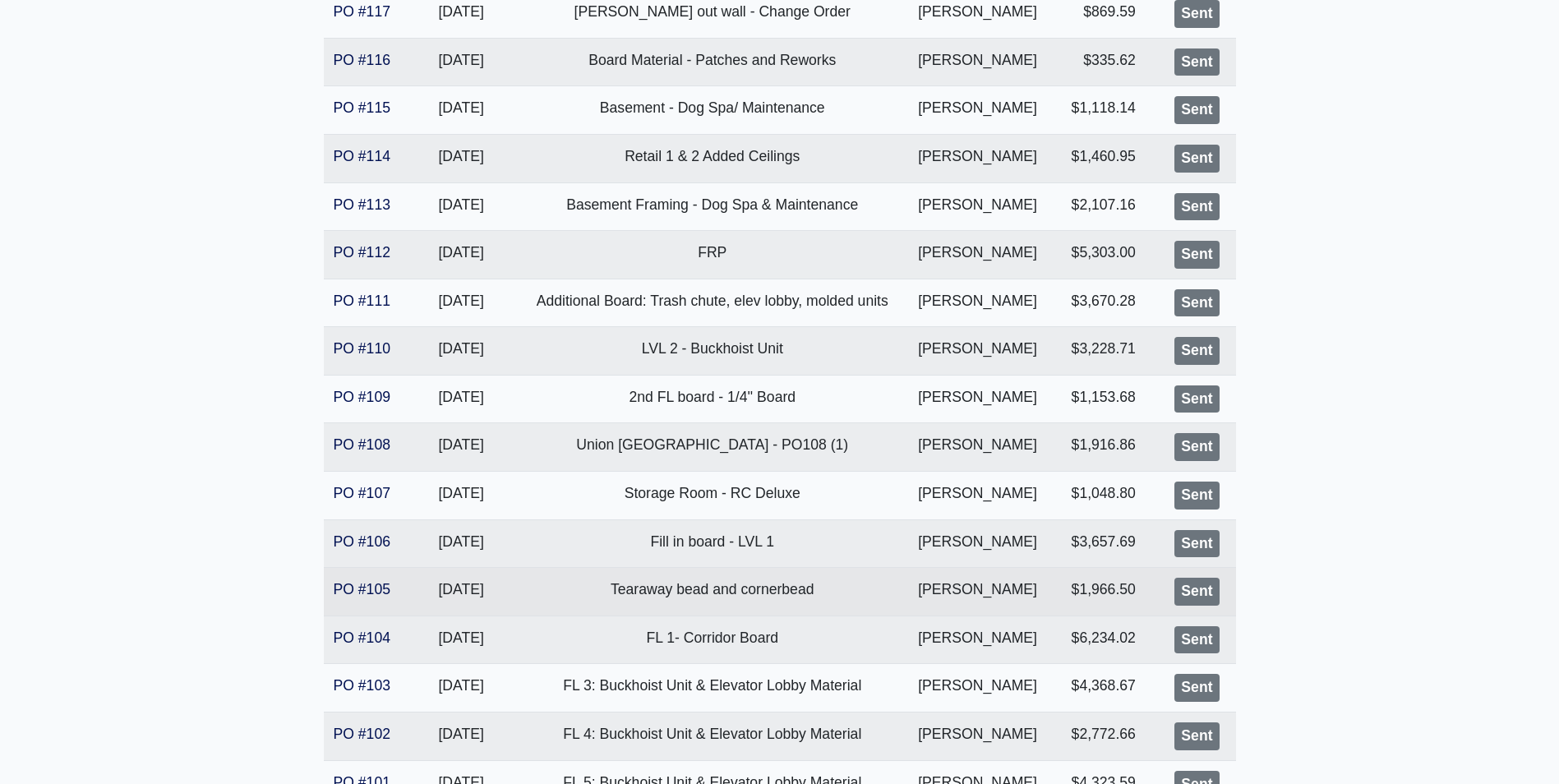
scroll to position [658, 0]
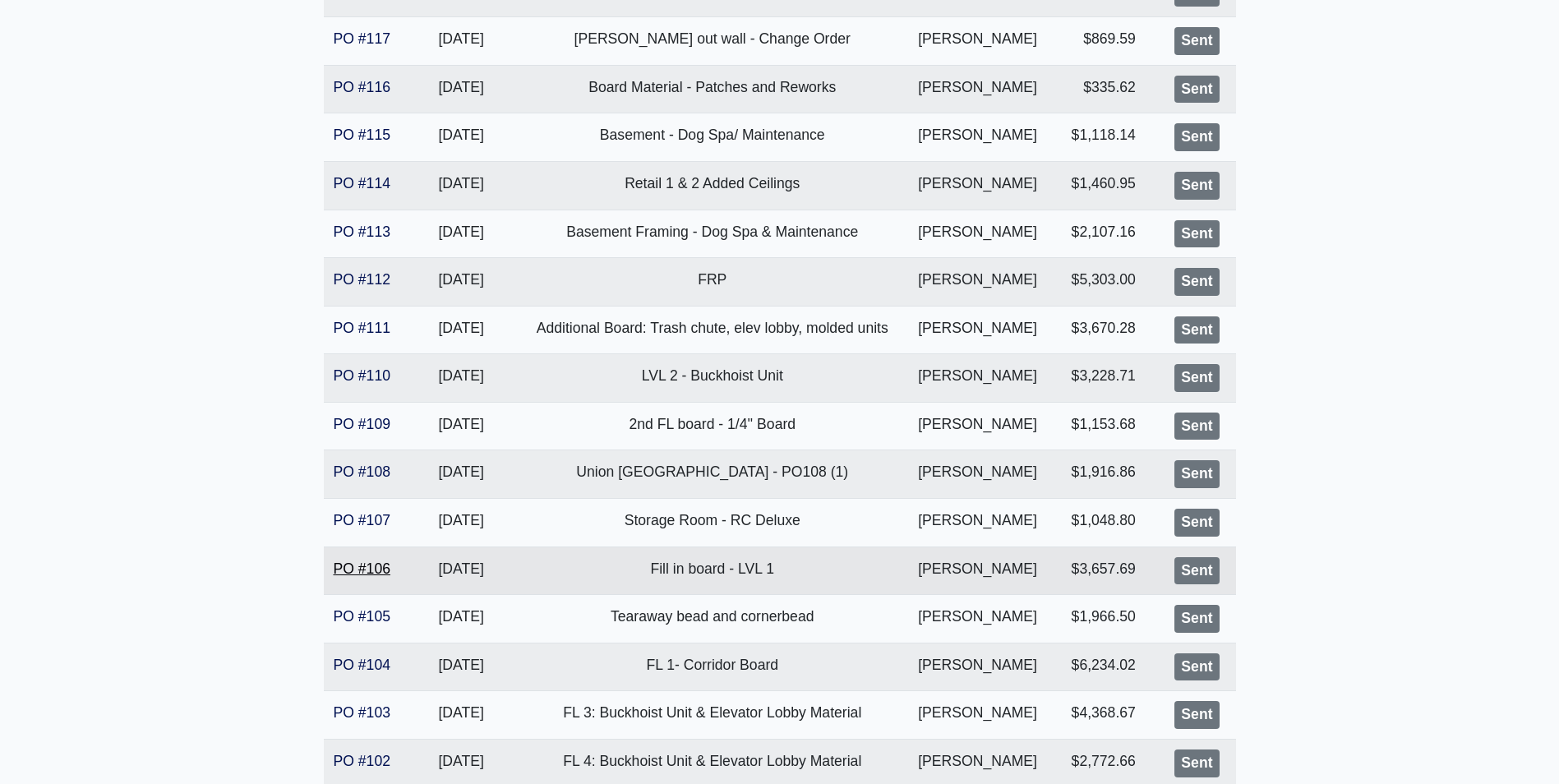
click at [353, 568] on link "PO #106" at bounding box center [362, 568] width 57 height 17
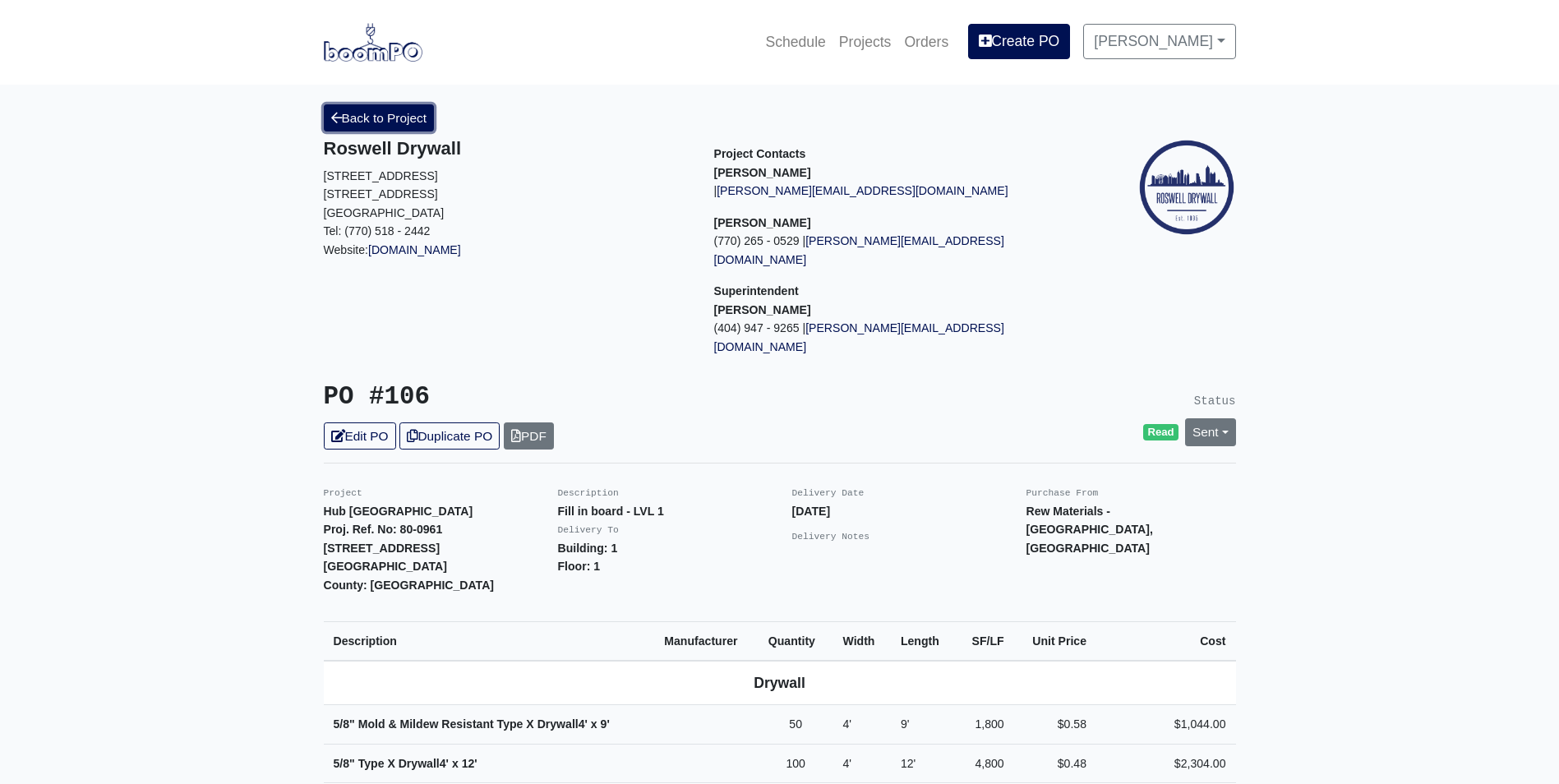
click at [358, 130] on link "Back to Project" at bounding box center [378, 118] width 111 height 27
